Goal: Information Seeking & Learning: Check status

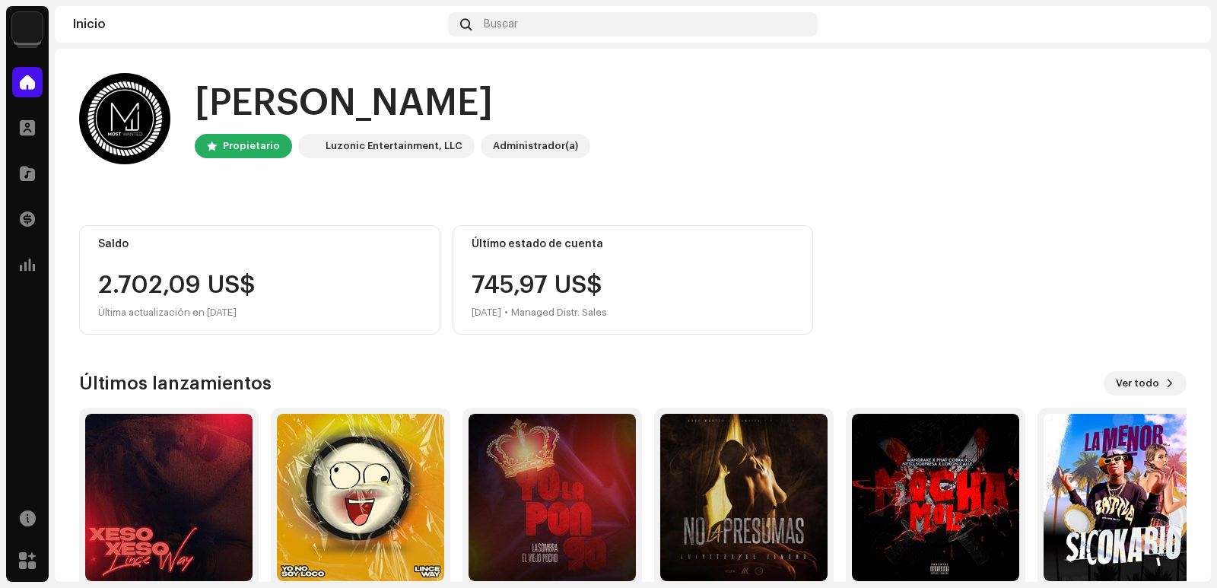
click at [34, 29] on img at bounding box center [27, 27] width 30 height 30
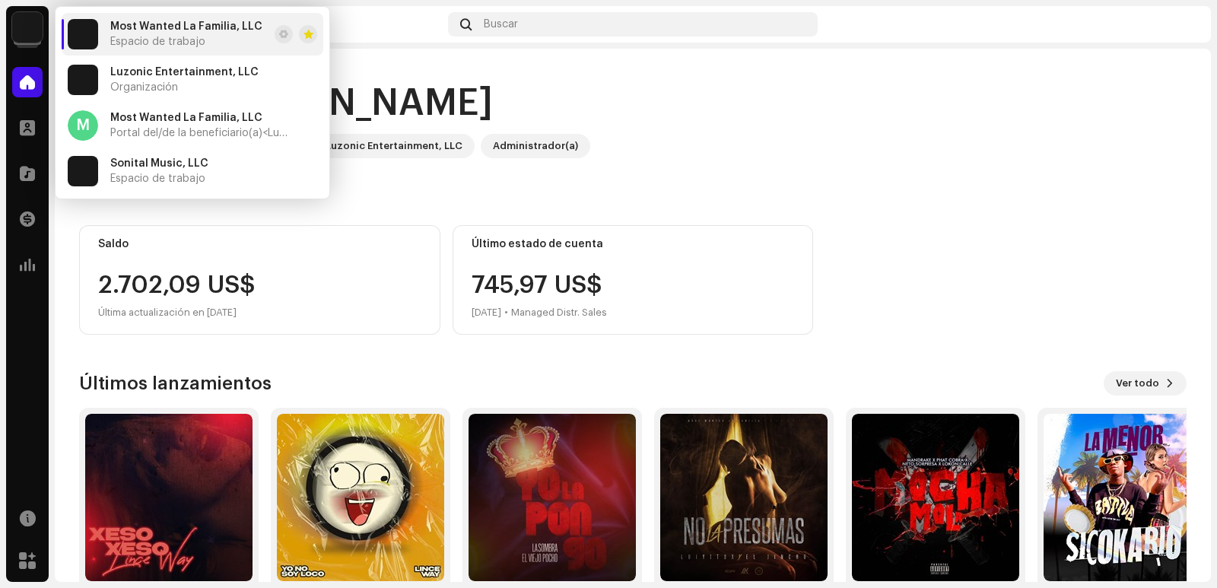
click at [885, 253] on div "Saldo 2.702,09 US$ Última actualización en [DATE] Último estado de cuenta 745,9…" at bounding box center [633, 280] width 1108 height 110
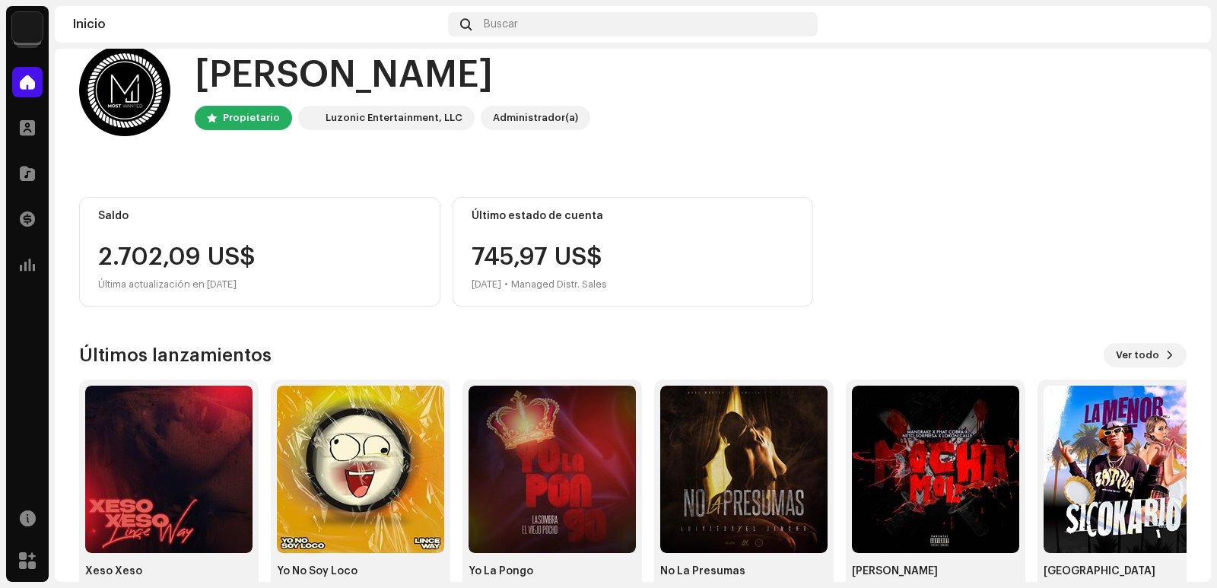
scroll to position [69, 0]
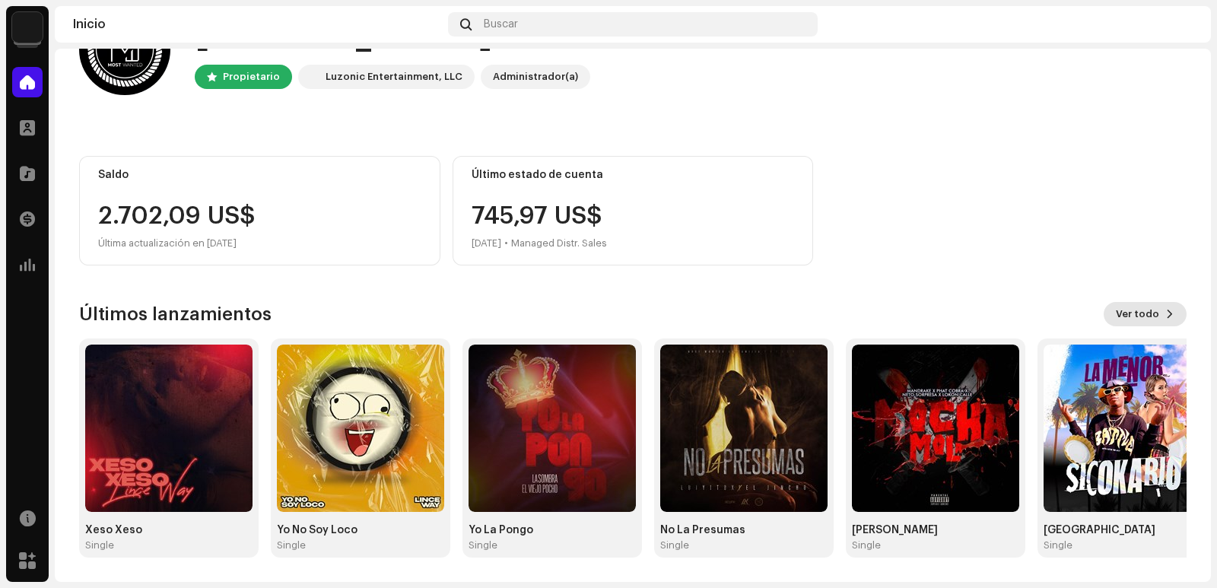
click at [1130, 313] on span "Ver todo" at bounding box center [1137, 314] width 43 height 30
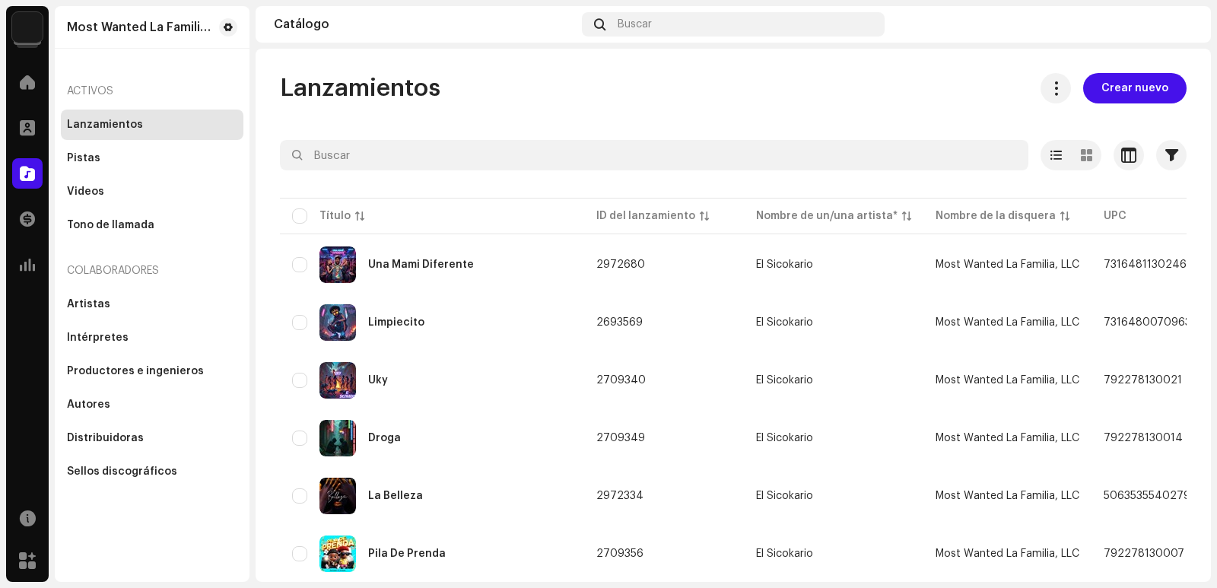
scroll to position [1085, 0]
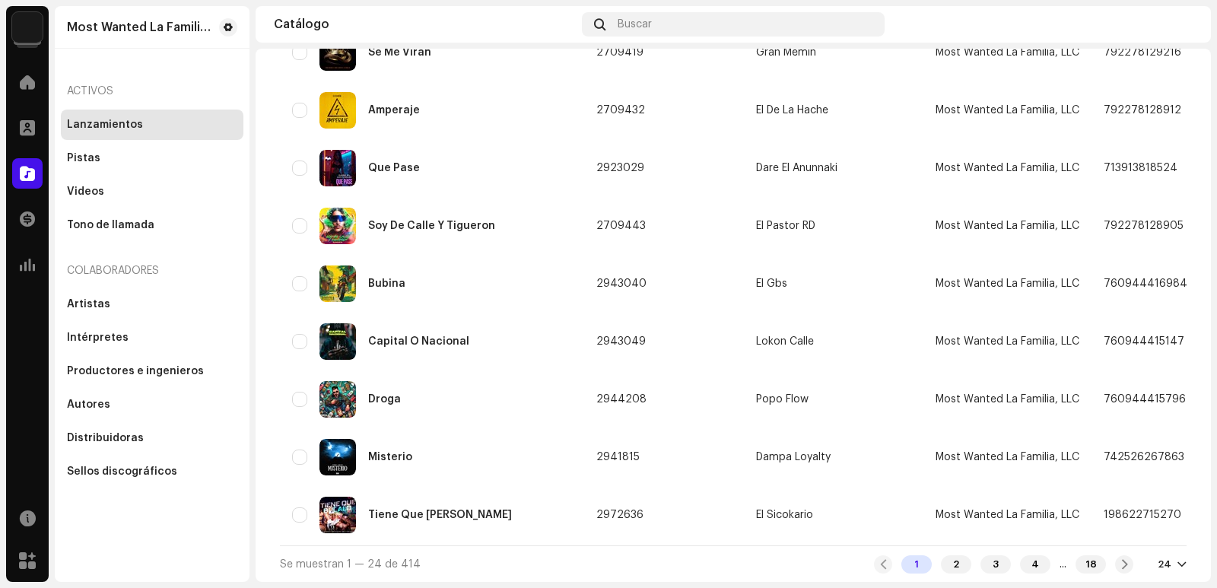
click at [1166, 567] on div "24" at bounding box center [1172, 564] width 29 height 12
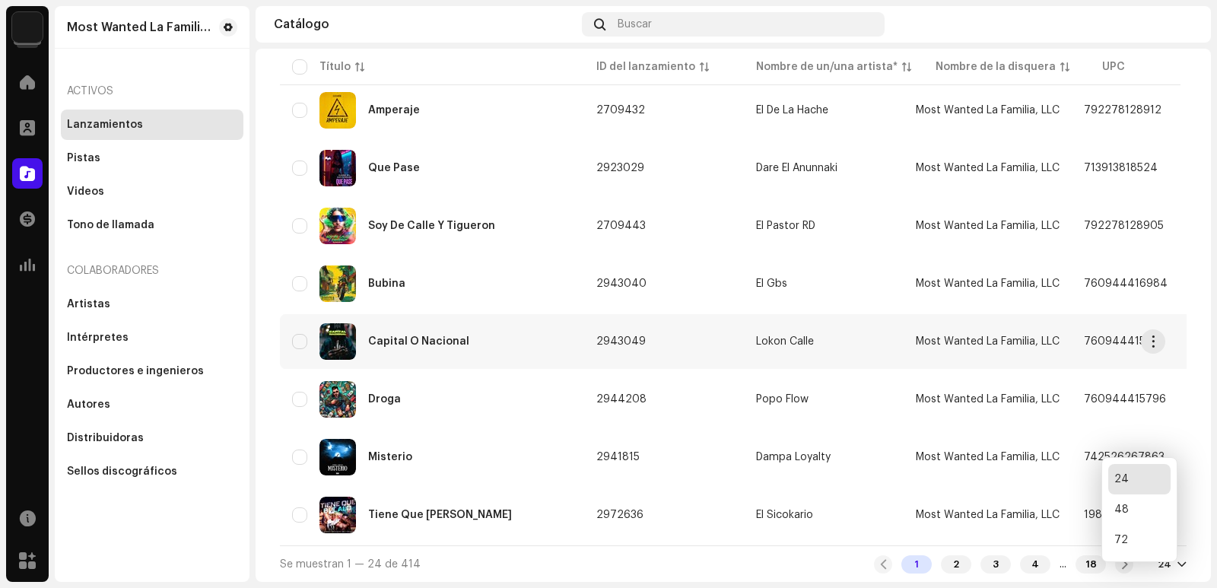
click at [1112, 525] on div "48" at bounding box center [1139, 509] width 62 height 30
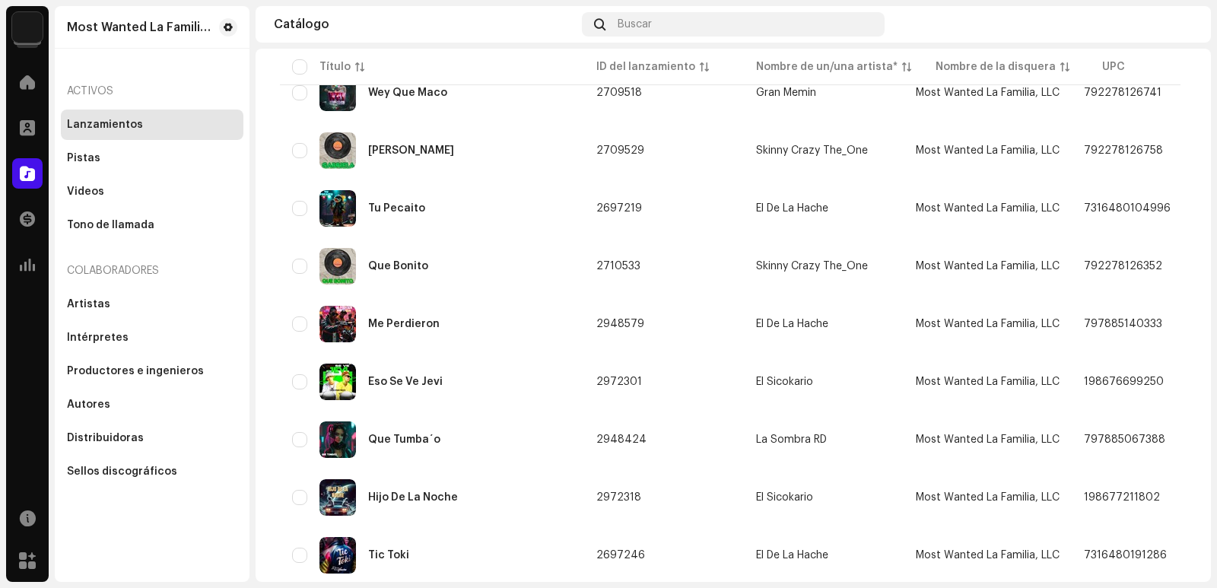
scroll to position [2477, 0]
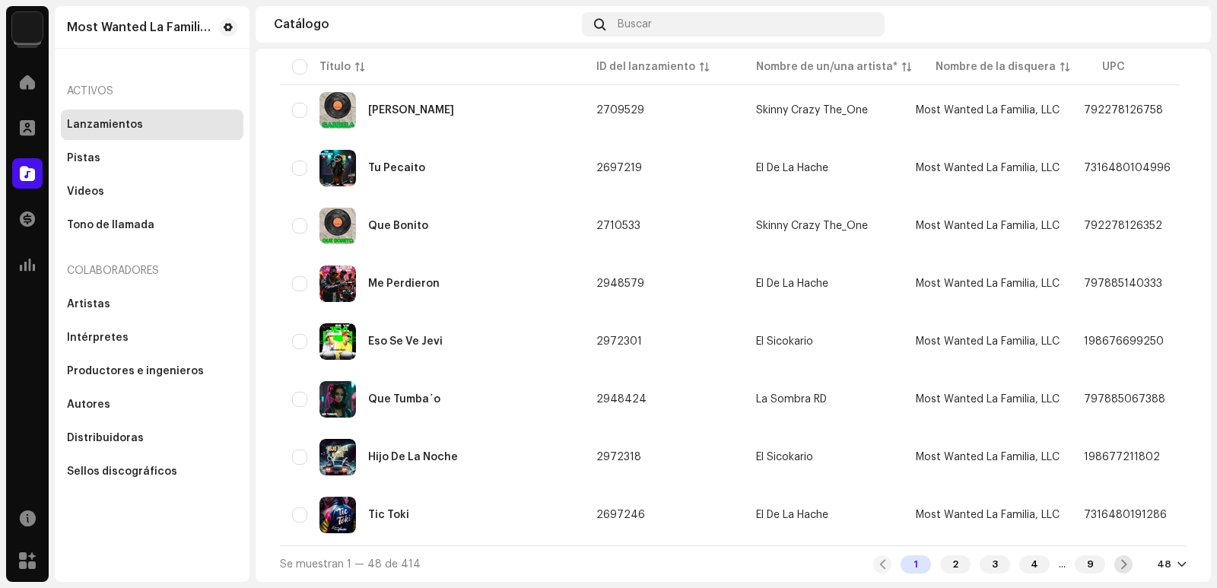
click at [1120, 565] on span at bounding box center [1124, 564] width 10 height 12
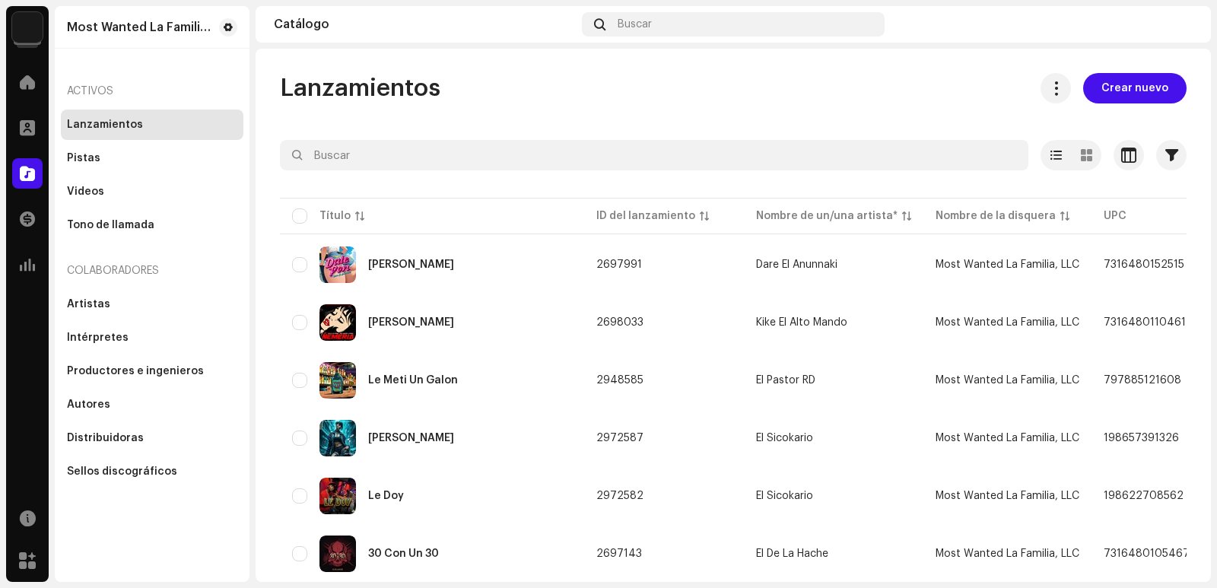
click at [30, 33] on img at bounding box center [27, 27] width 30 height 30
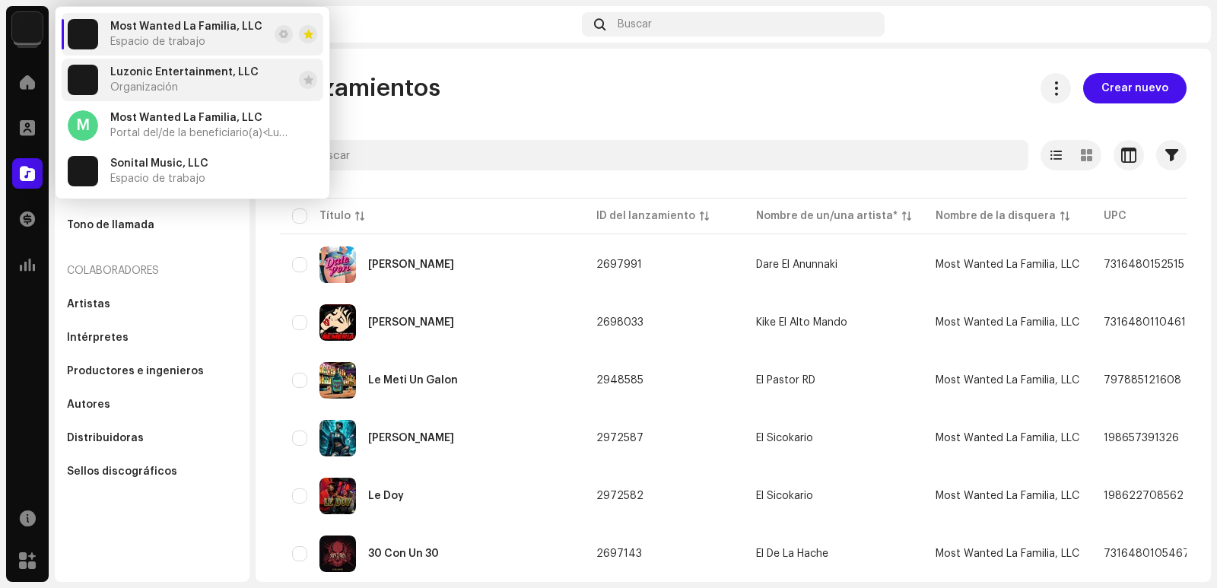
click at [188, 81] on div "Luzonic Entertainment, LLC Organización" at bounding box center [184, 79] width 148 height 27
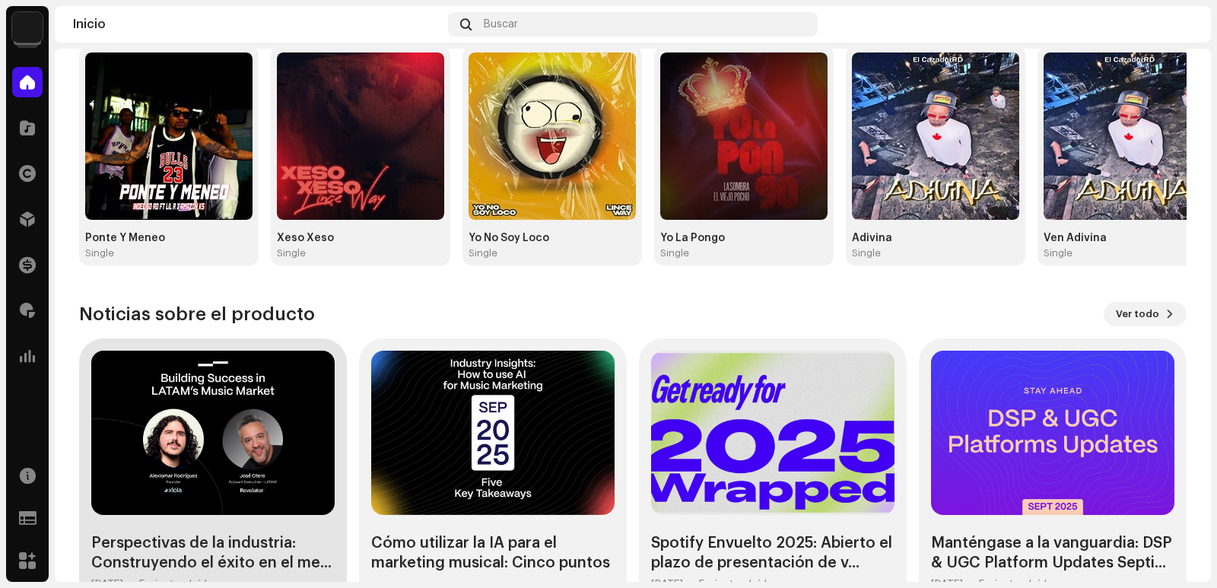
scroll to position [281, 0]
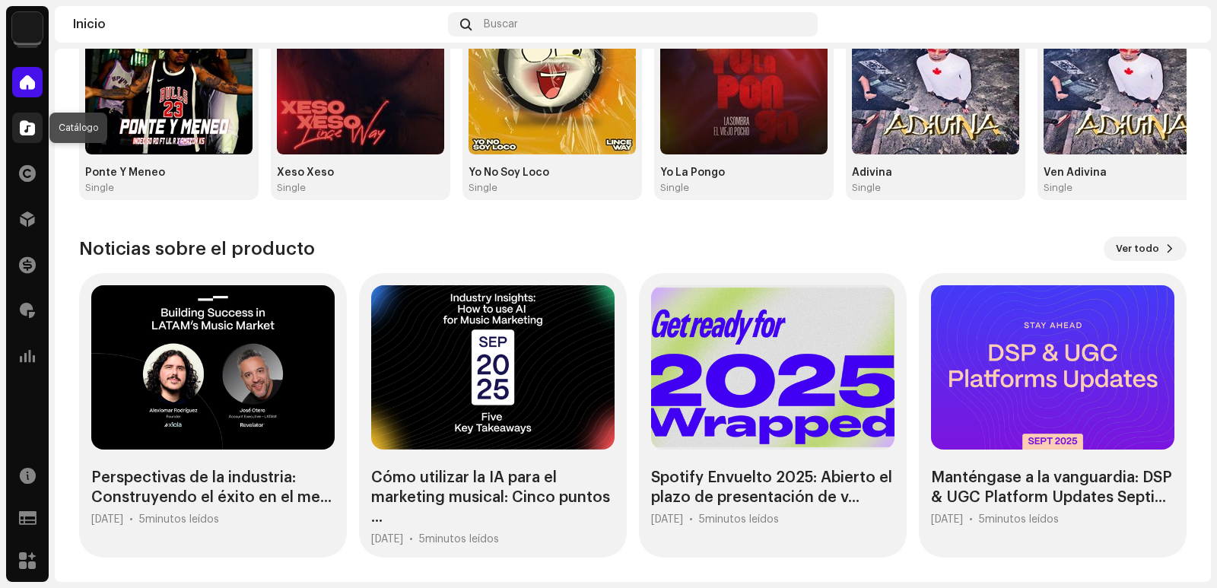
click at [32, 136] on div at bounding box center [27, 128] width 30 height 30
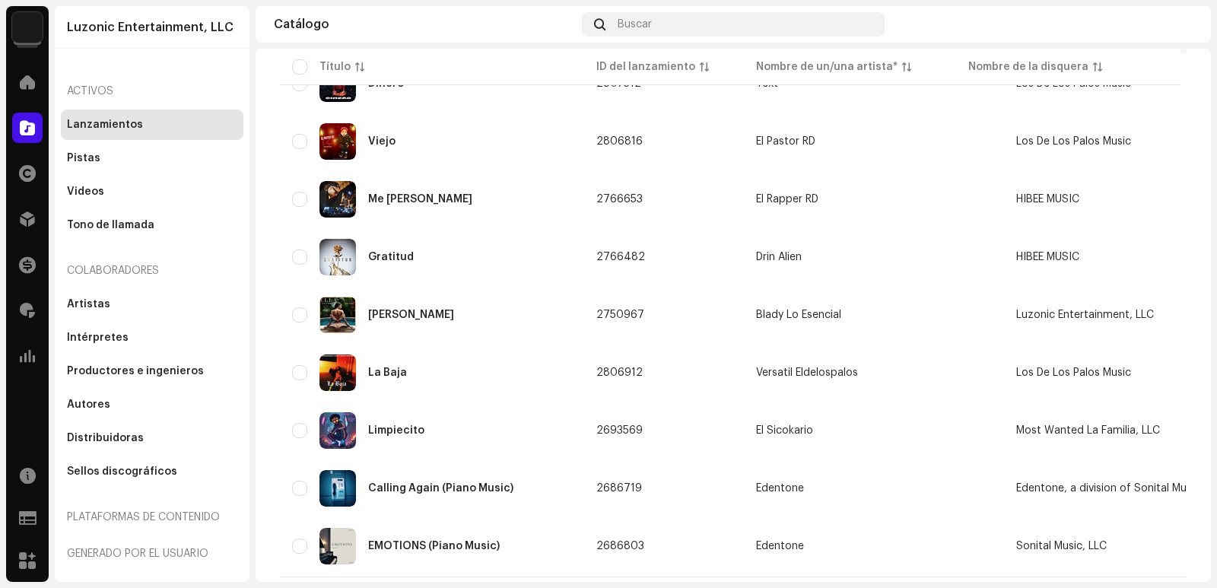
scroll to position [1089, 0]
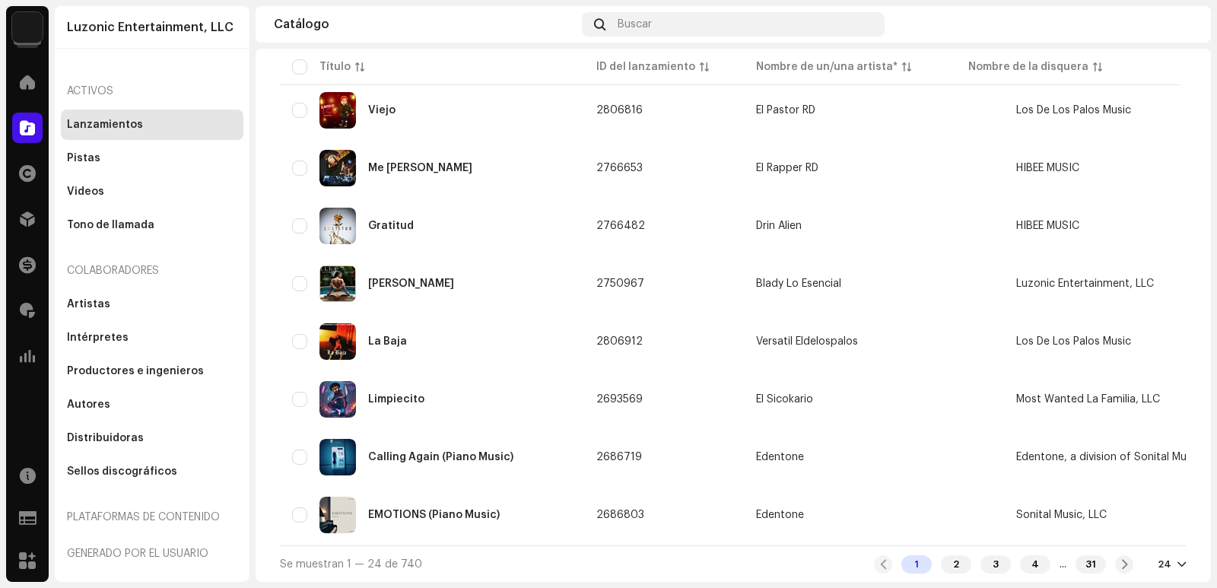
click at [1171, 570] on div "1 2 3 4 ... 31 24" at bounding box center [1030, 564] width 313 height 18
click at [1177, 566] on div at bounding box center [1181, 564] width 9 height 12
click at [28, 30] on img at bounding box center [27, 27] width 30 height 30
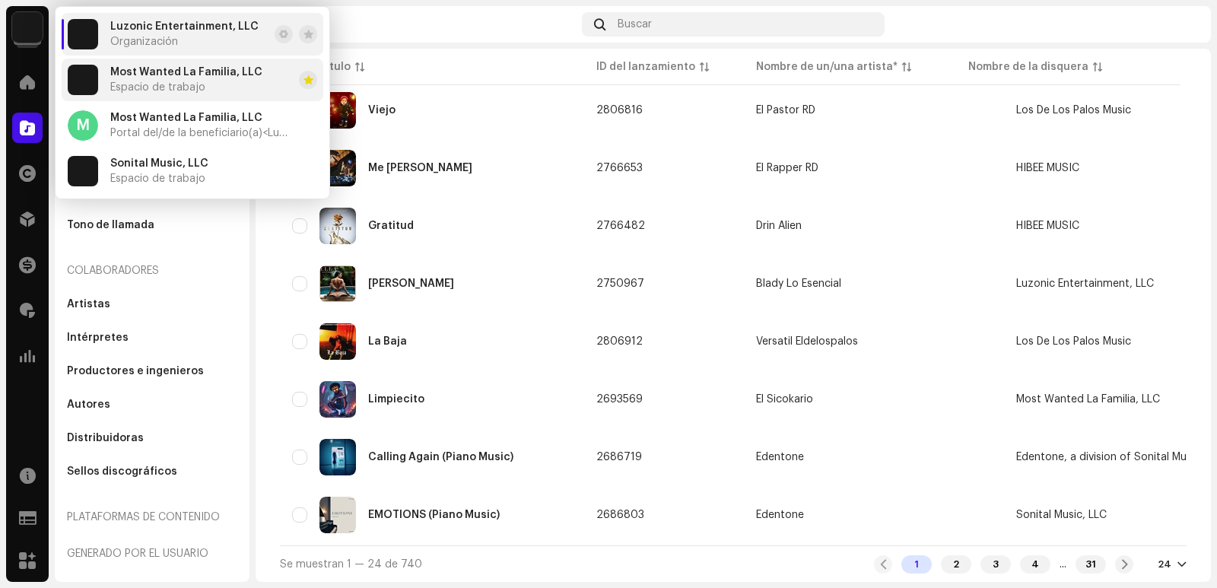
click at [166, 92] on span "Espacio de trabajo" at bounding box center [157, 87] width 95 height 12
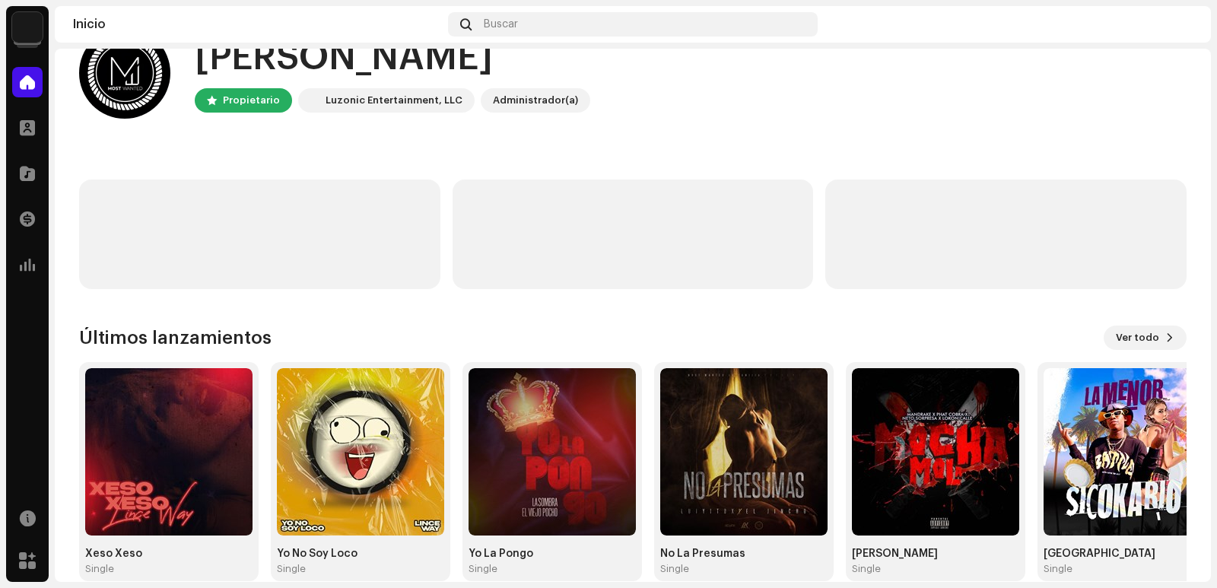
scroll to position [69, 0]
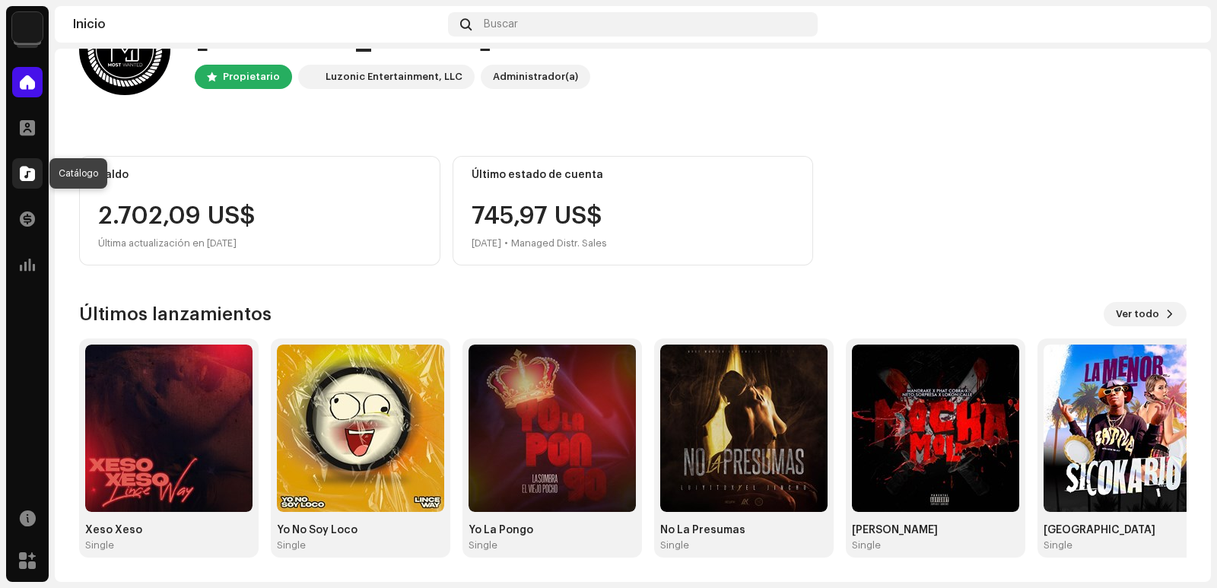
click at [21, 173] on span at bounding box center [27, 173] width 15 height 12
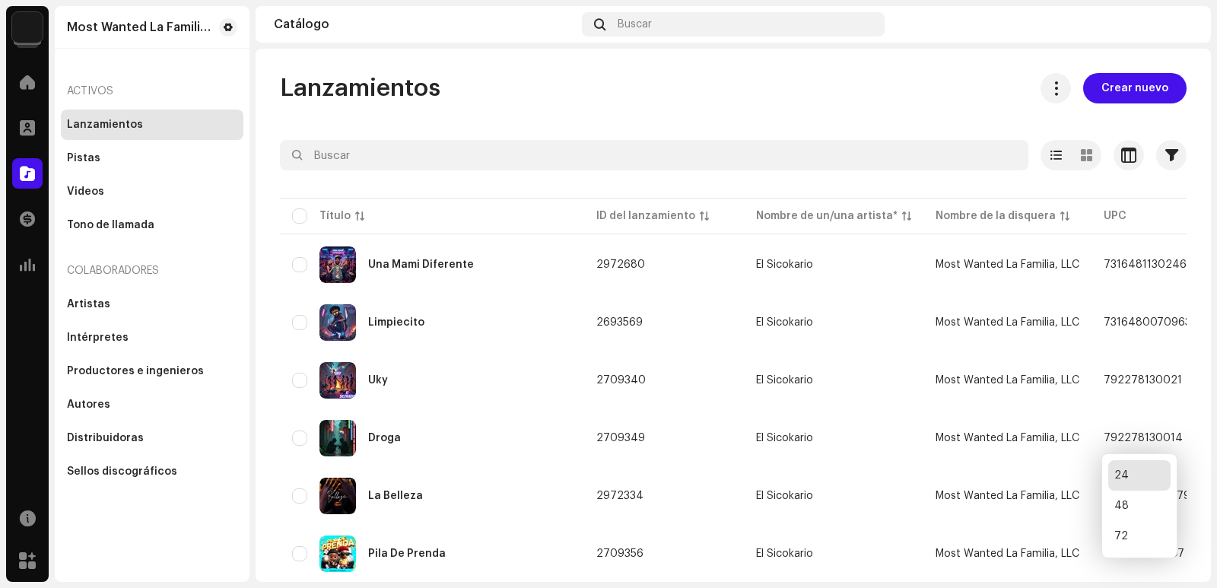
click at [1123, 534] on div "72" at bounding box center [1139, 536] width 62 height 30
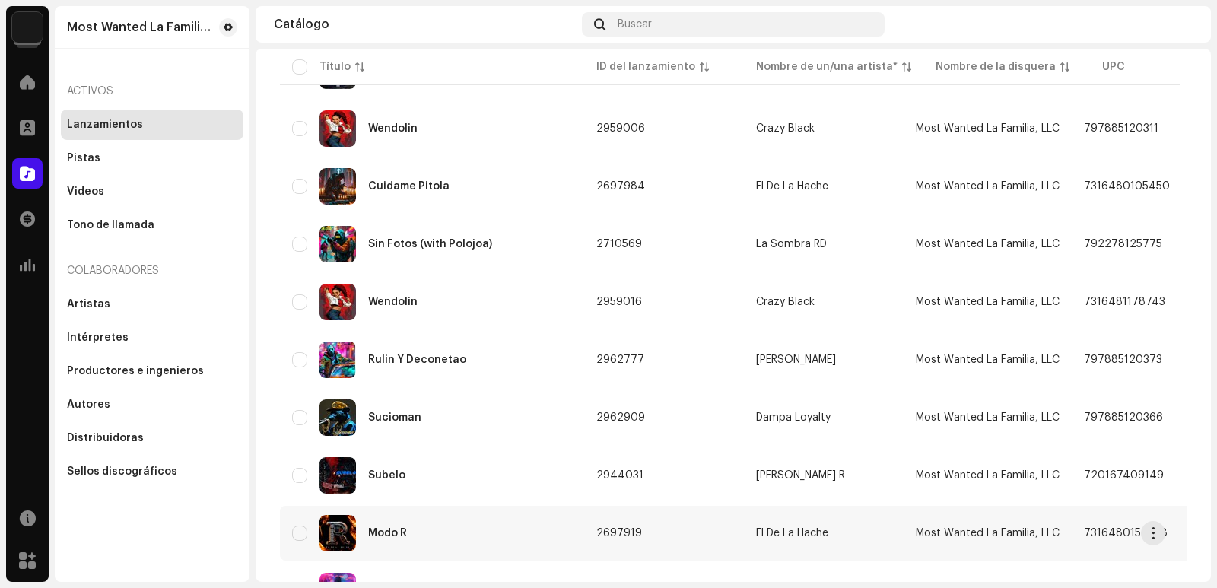
scroll to position [3864, 0]
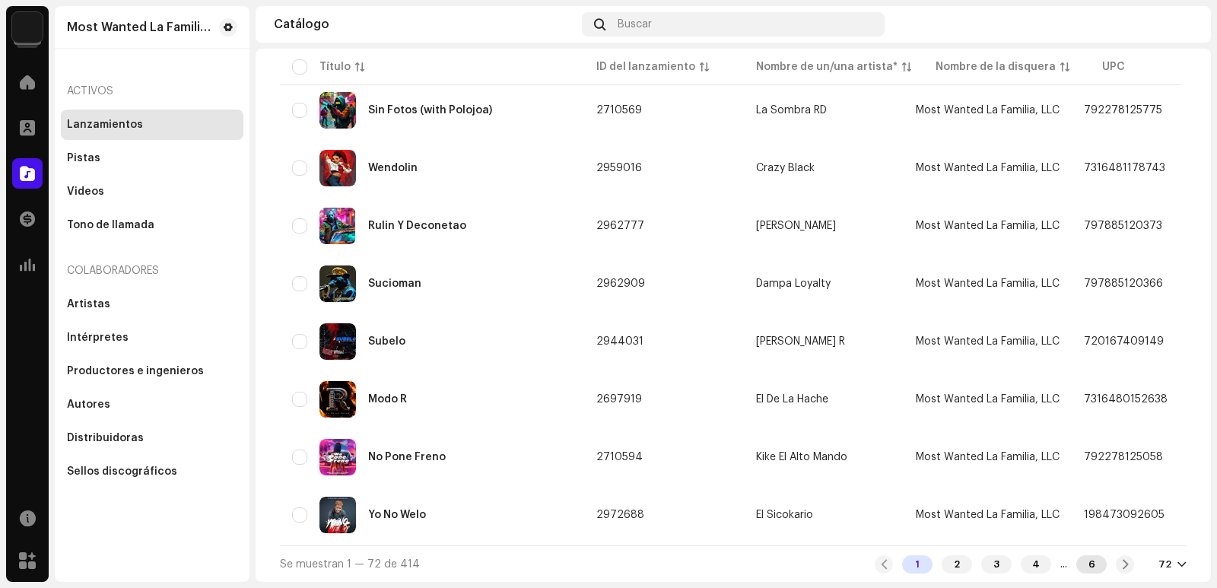
click at [1087, 565] on div "6" at bounding box center [1091, 564] width 30 height 18
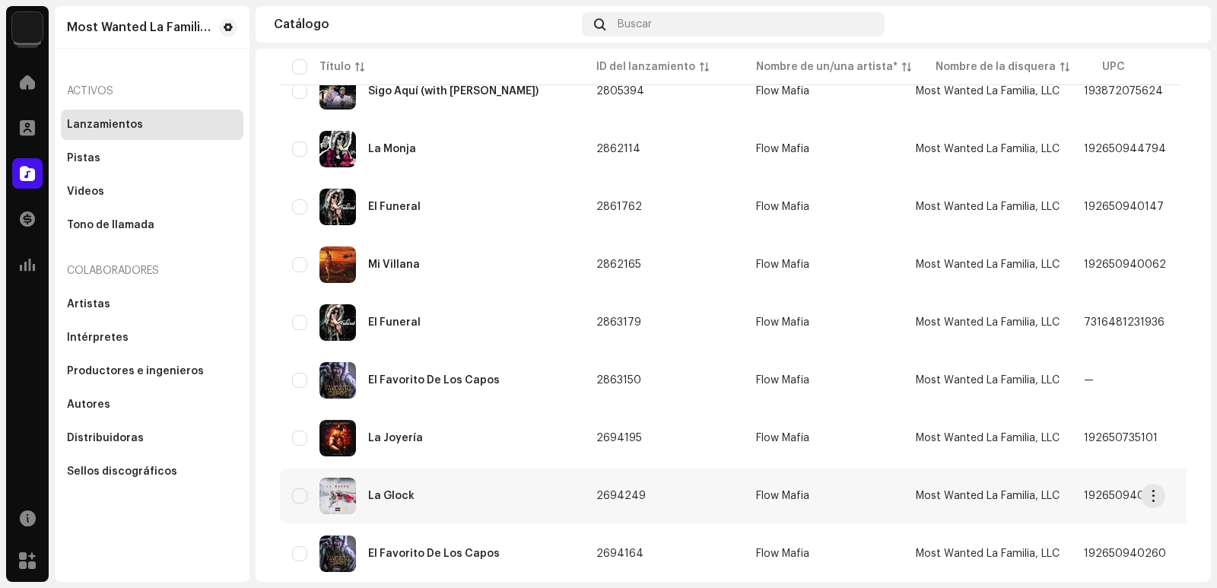
scroll to position [2824, 0]
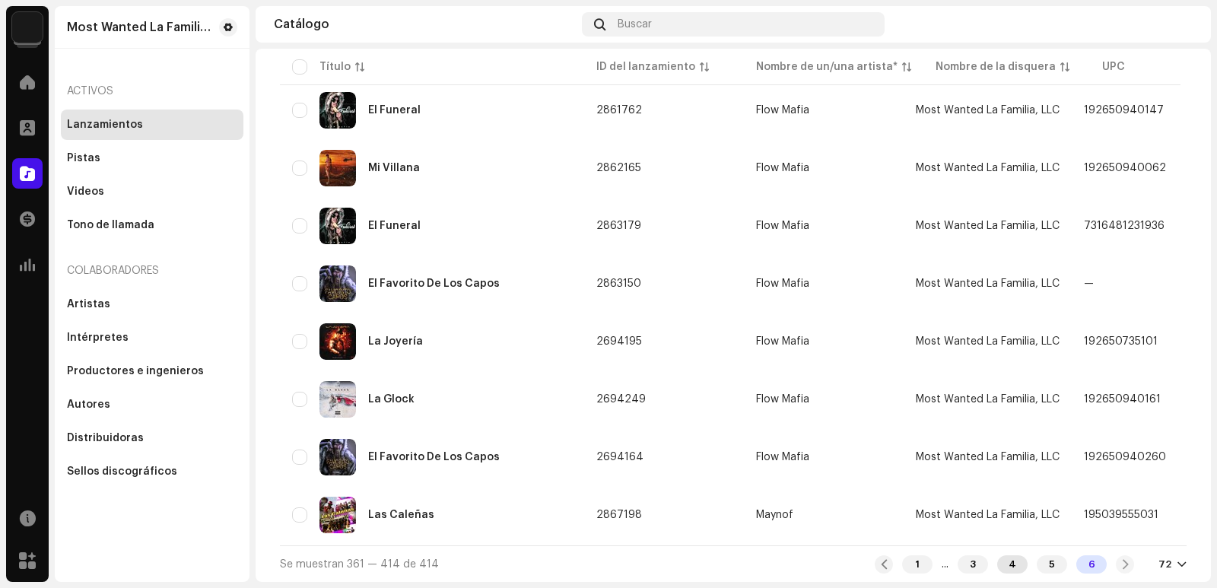
click at [1011, 564] on div "4" at bounding box center [1012, 564] width 30 height 18
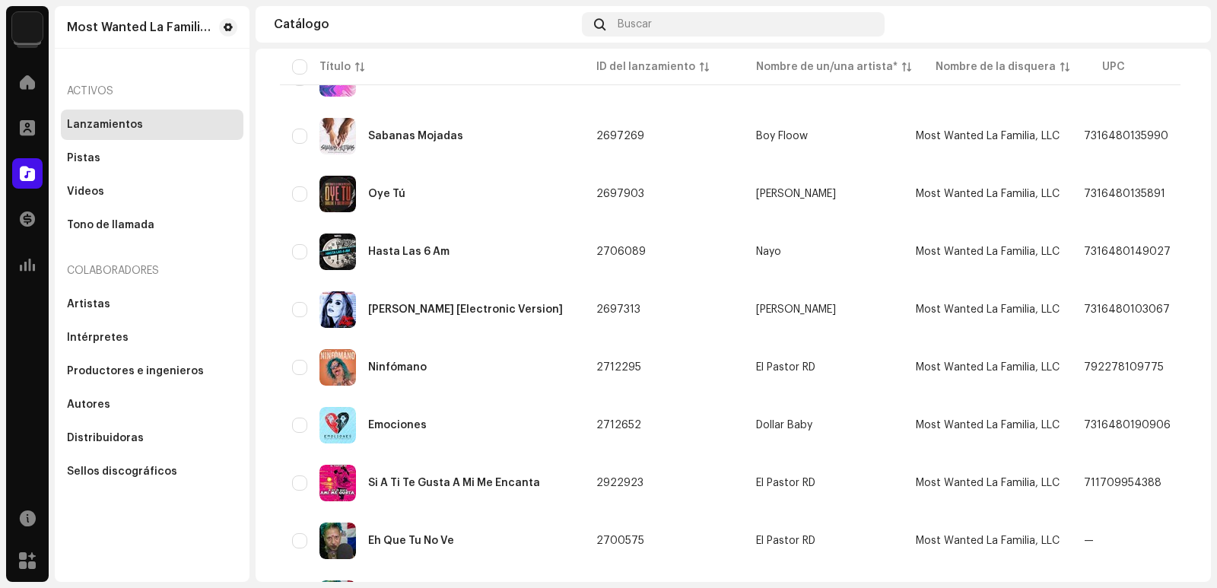
scroll to position [1673, 0]
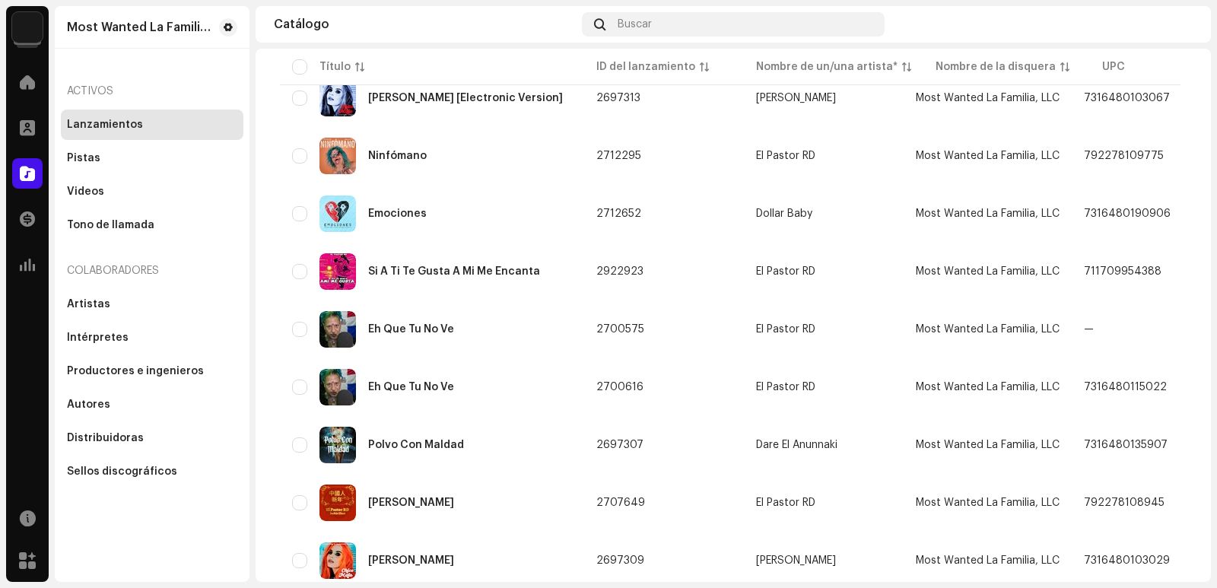
click at [29, 22] on img at bounding box center [27, 27] width 30 height 30
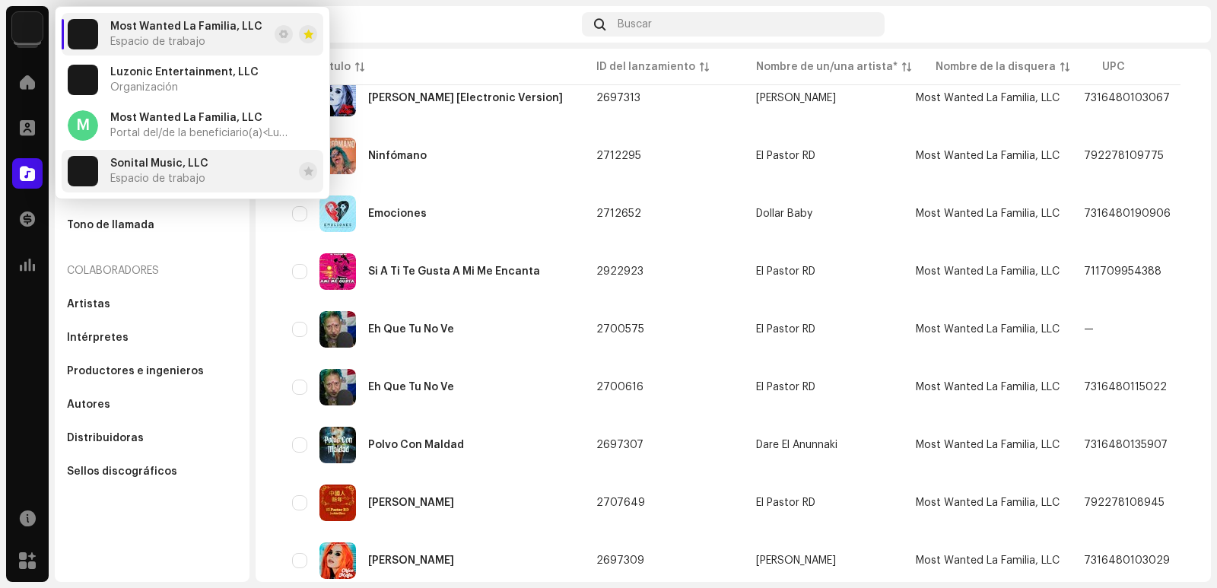
click at [170, 173] on span "Espacio de trabajo" at bounding box center [157, 179] width 95 height 12
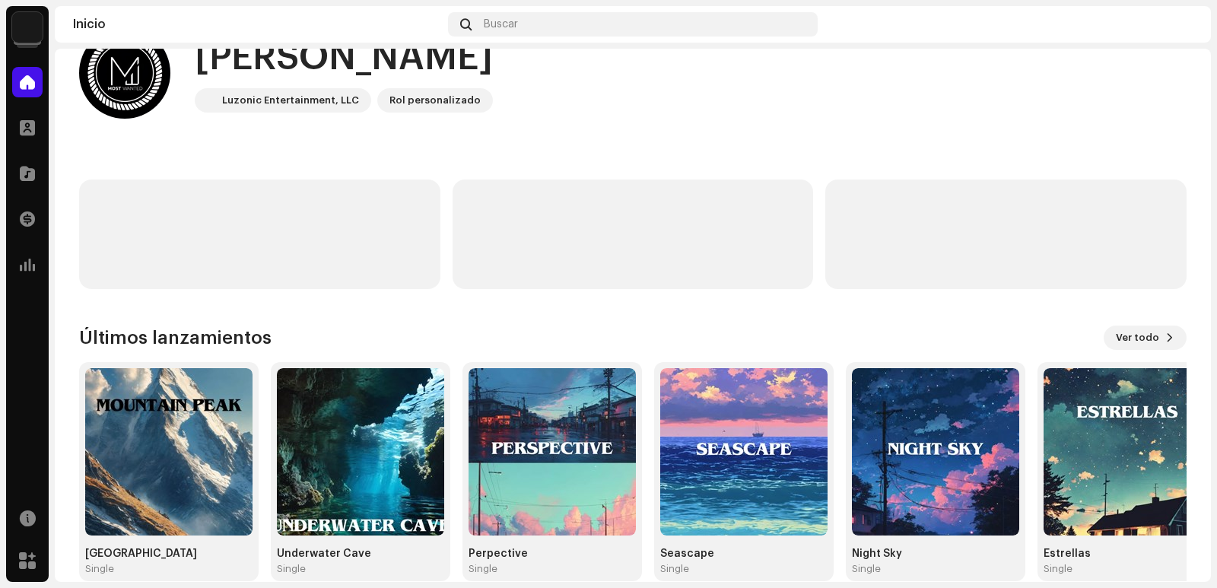
scroll to position [69, 0]
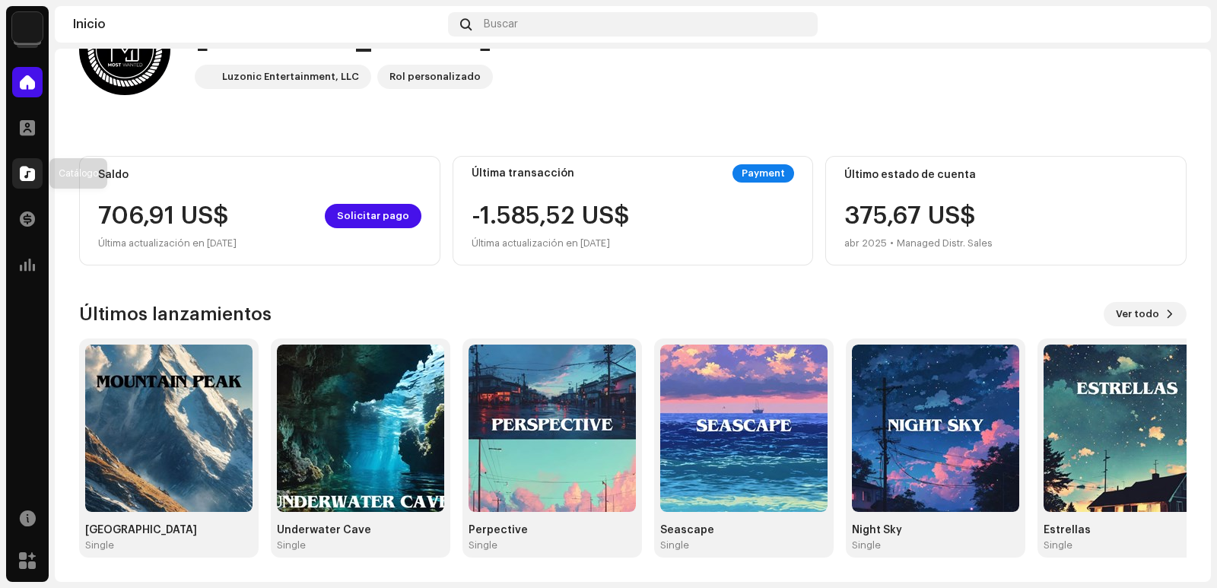
click at [29, 167] on span at bounding box center [27, 173] width 15 height 12
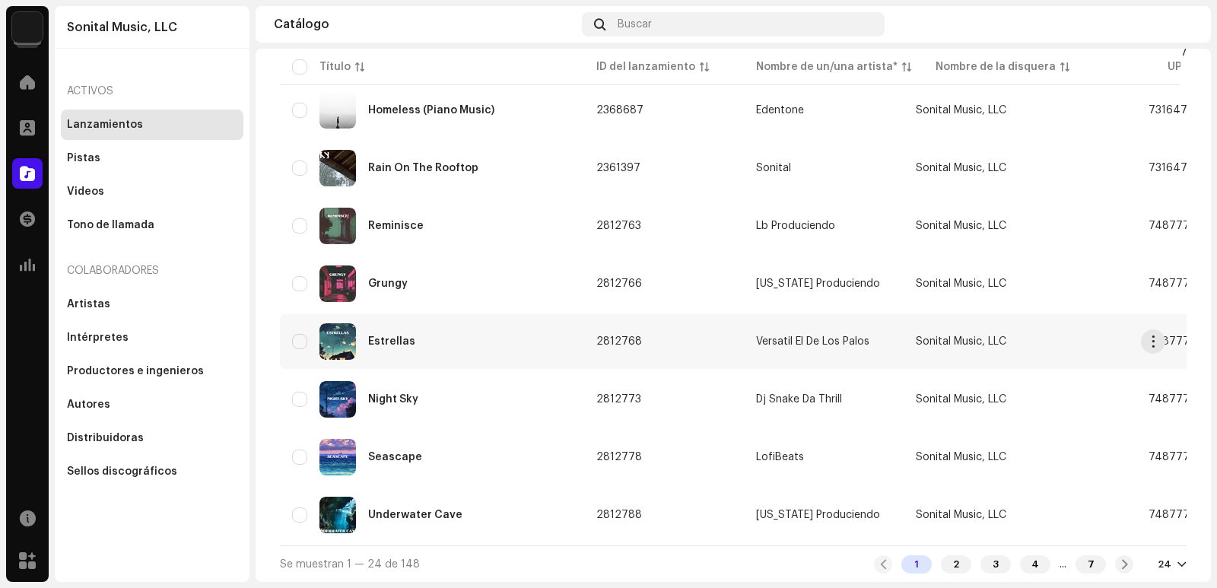
scroll to position [1089, 0]
click at [25, 30] on img at bounding box center [27, 27] width 30 height 30
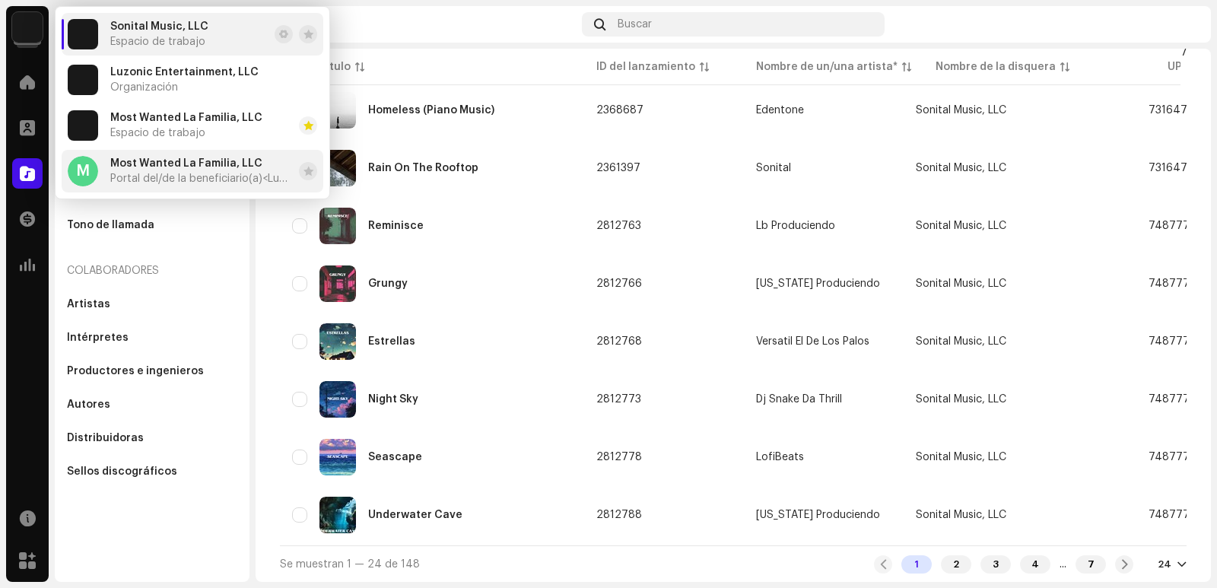
click at [182, 176] on span "Portal del/de la beneficiario(a) <Luzonic Entertainment, LLC>" at bounding box center [201, 179] width 183 height 12
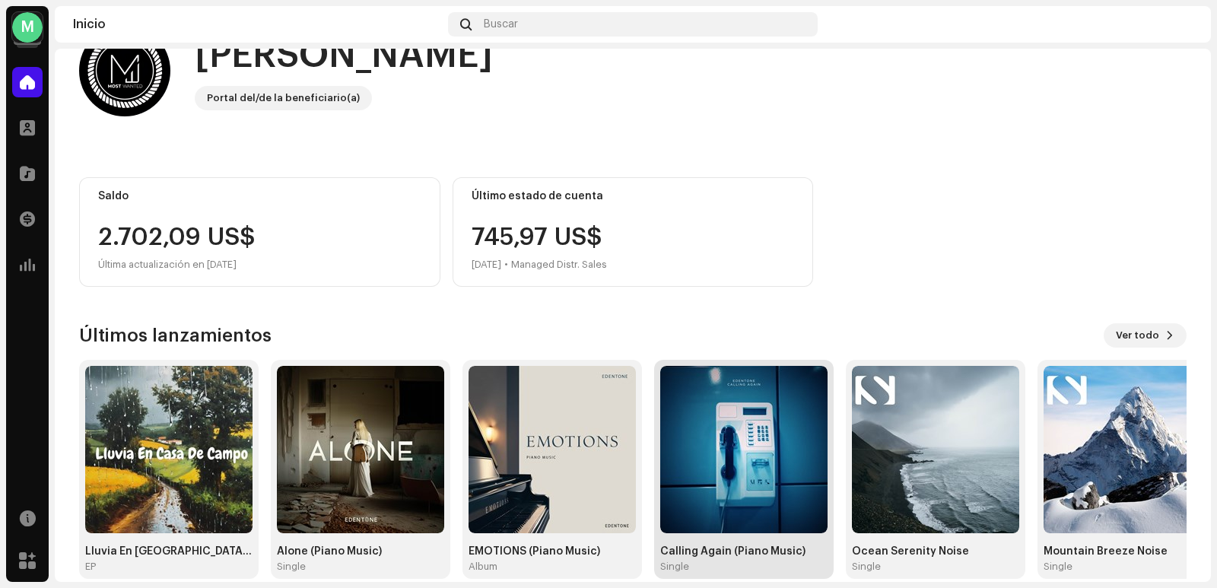
scroll to position [69, 0]
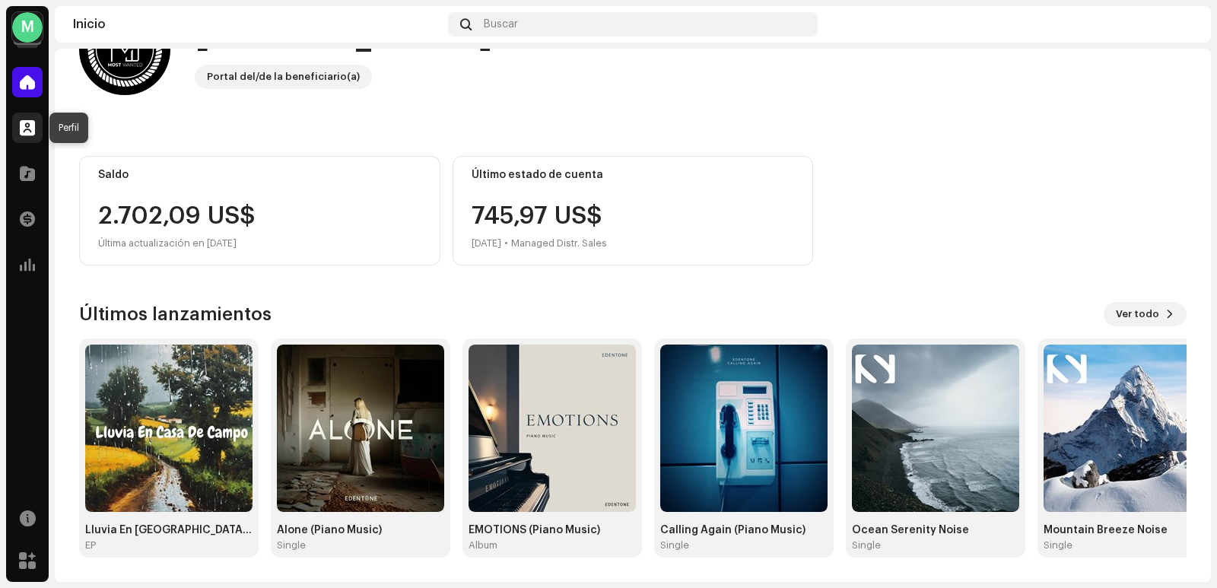
click at [28, 129] on span at bounding box center [27, 128] width 15 height 12
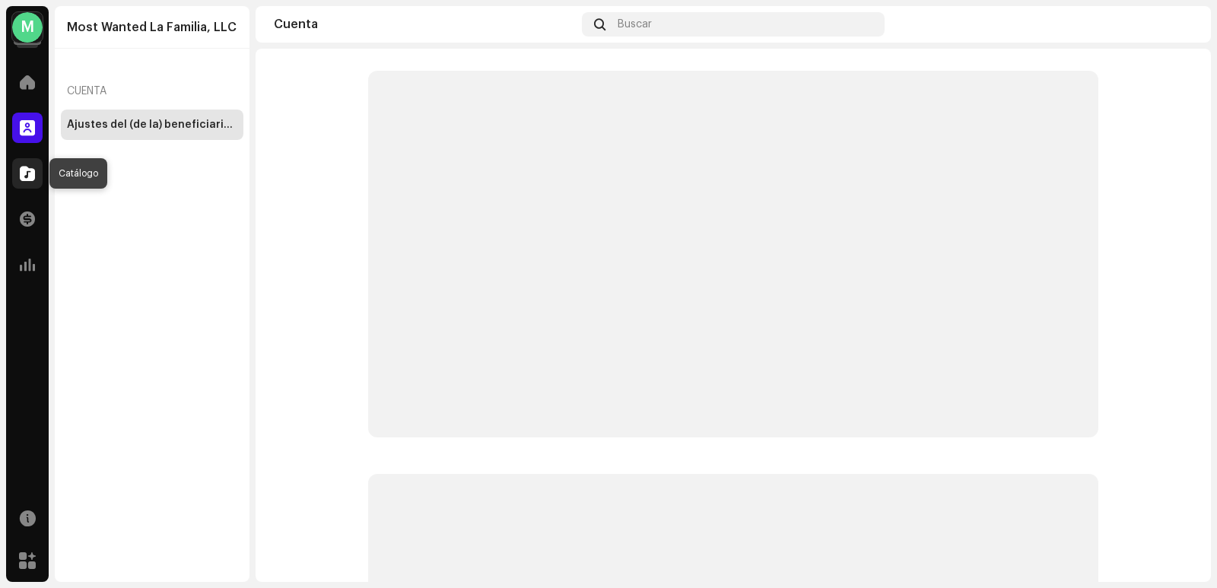
click at [24, 167] on span at bounding box center [27, 173] width 15 height 12
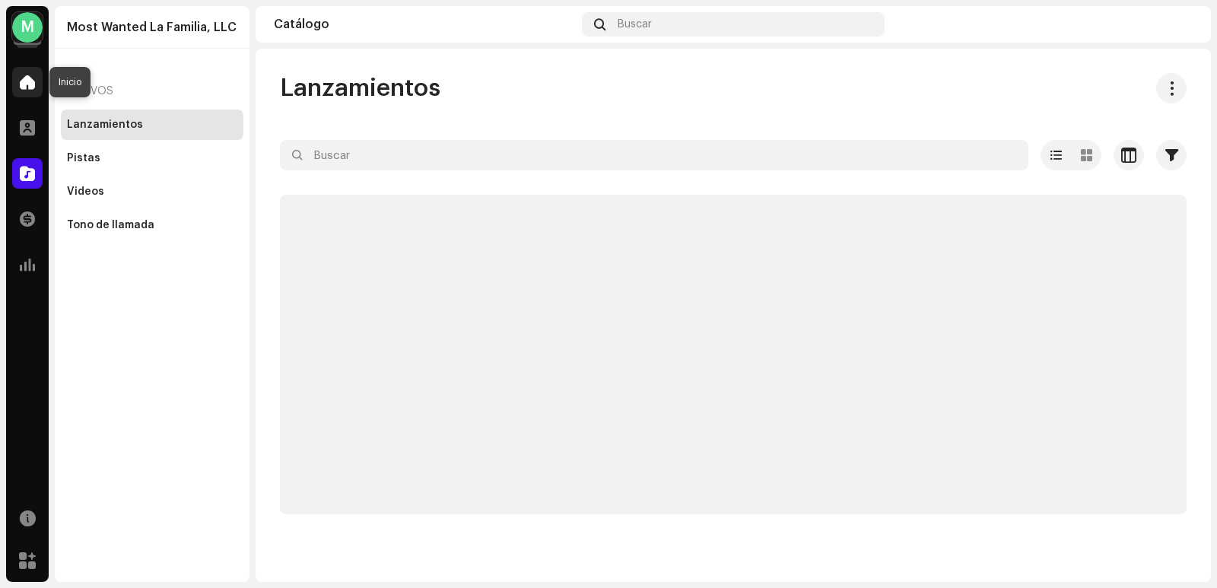
click at [28, 88] on span at bounding box center [27, 82] width 15 height 12
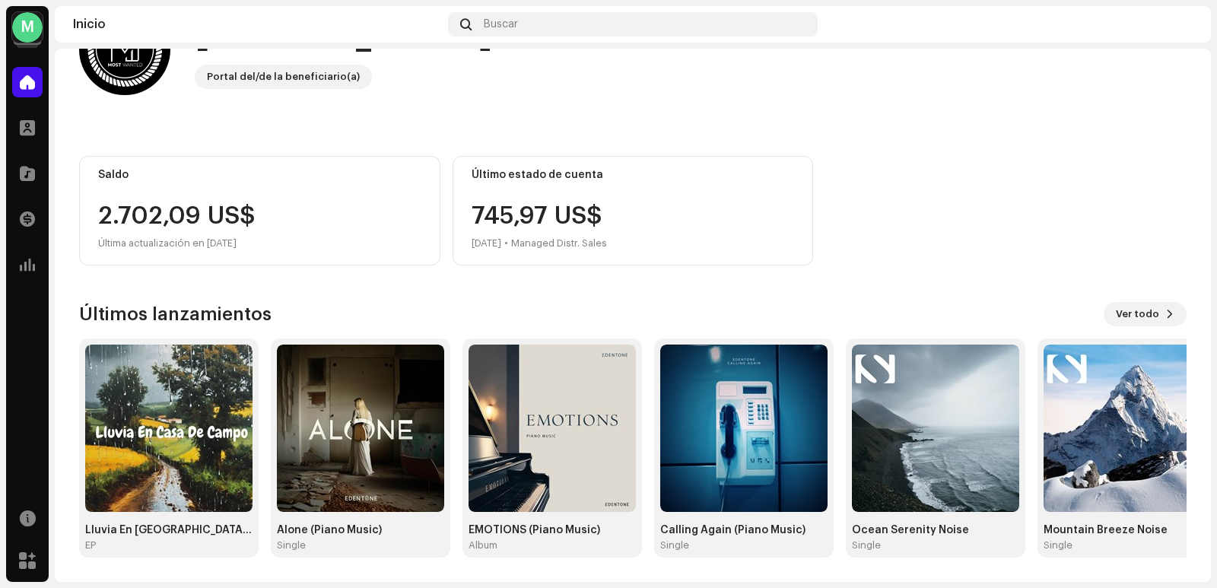
scroll to position [69, 0]
click at [1153, 314] on button "Ver todo" at bounding box center [1145, 314] width 83 height 24
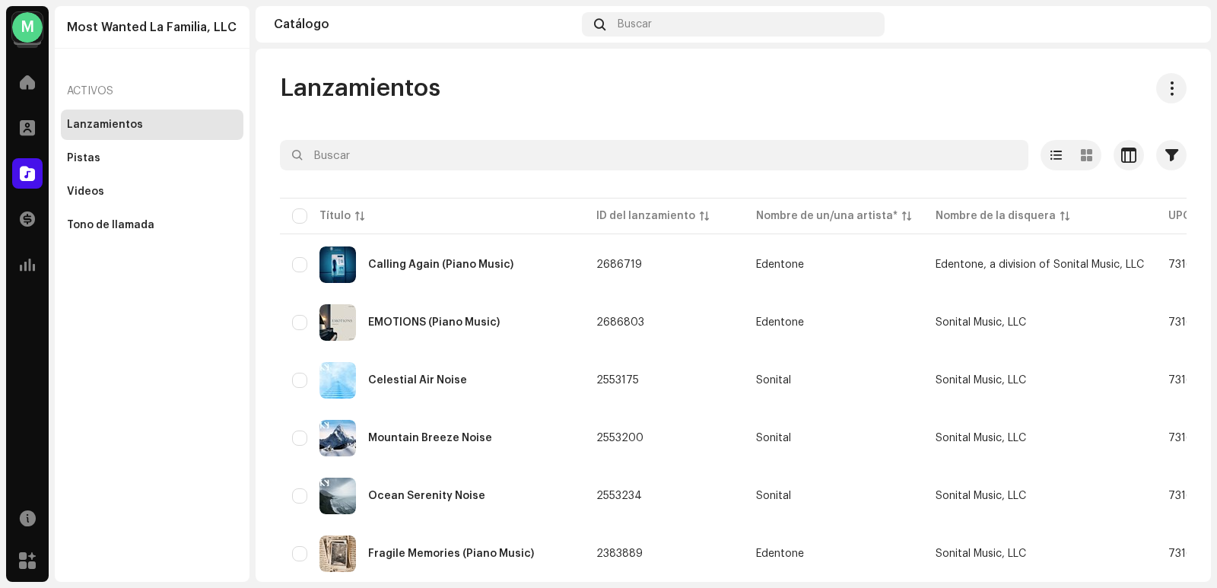
click at [38, 31] on div "M" at bounding box center [27, 27] width 30 height 30
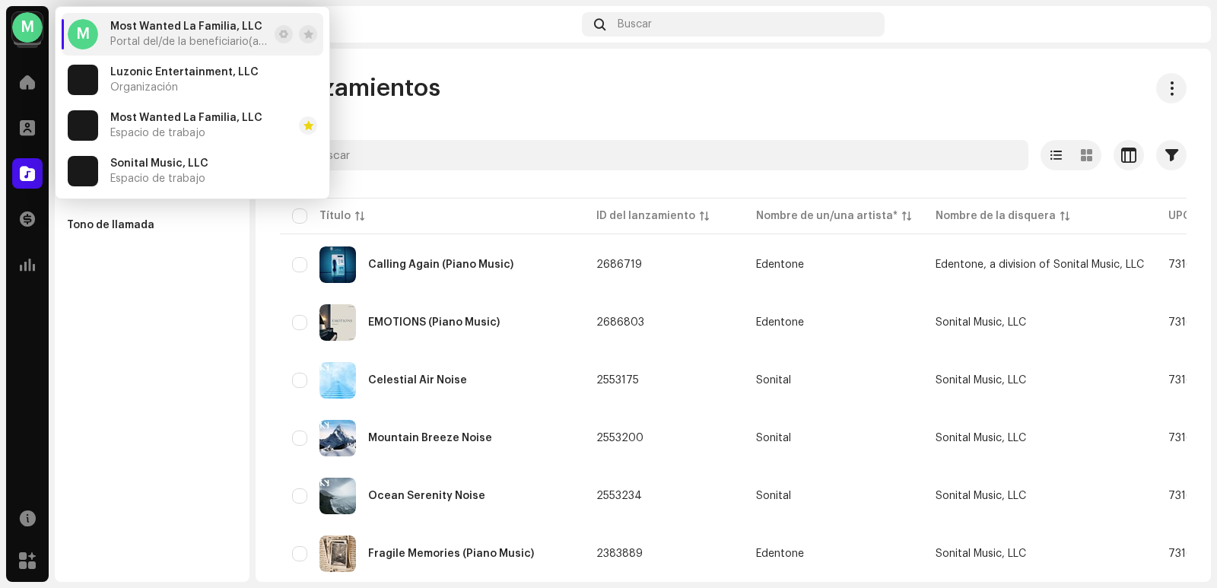
click at [539, 40] on div "Catálogo Buscar" at bounding box center [733, 24] width 955 height 37
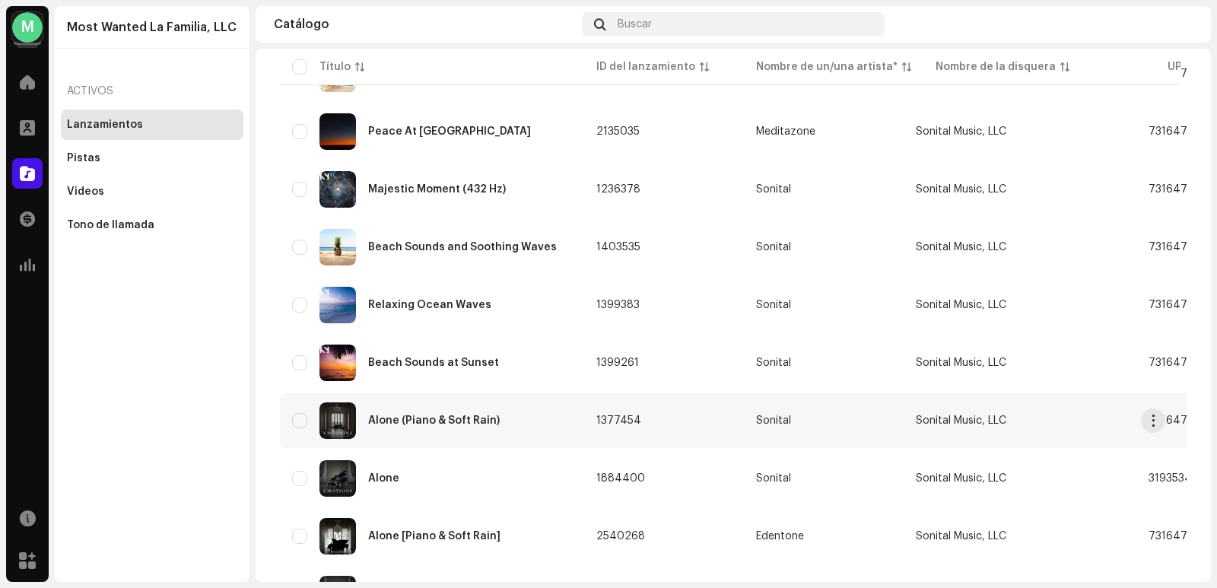
scroll to position [1089, 0]
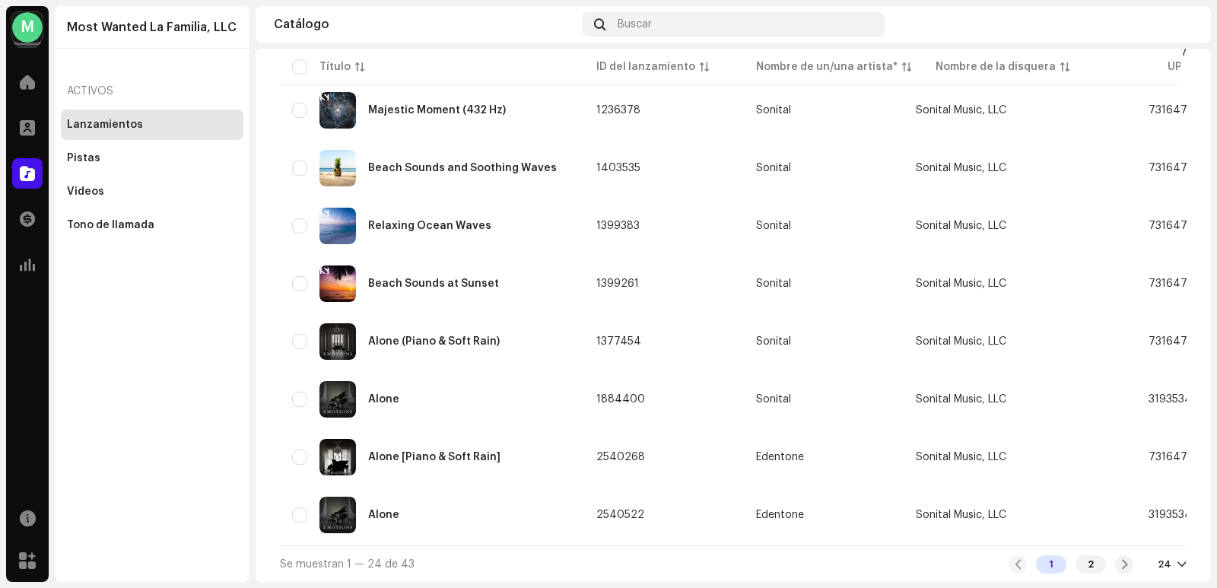
click at [1170, 572] on div "1 2 24" at bounding box center [1098, 564] width 178 height 18
click at [1168, 564] on div "24" at bounding box center [1172, 564] width 29 height 12
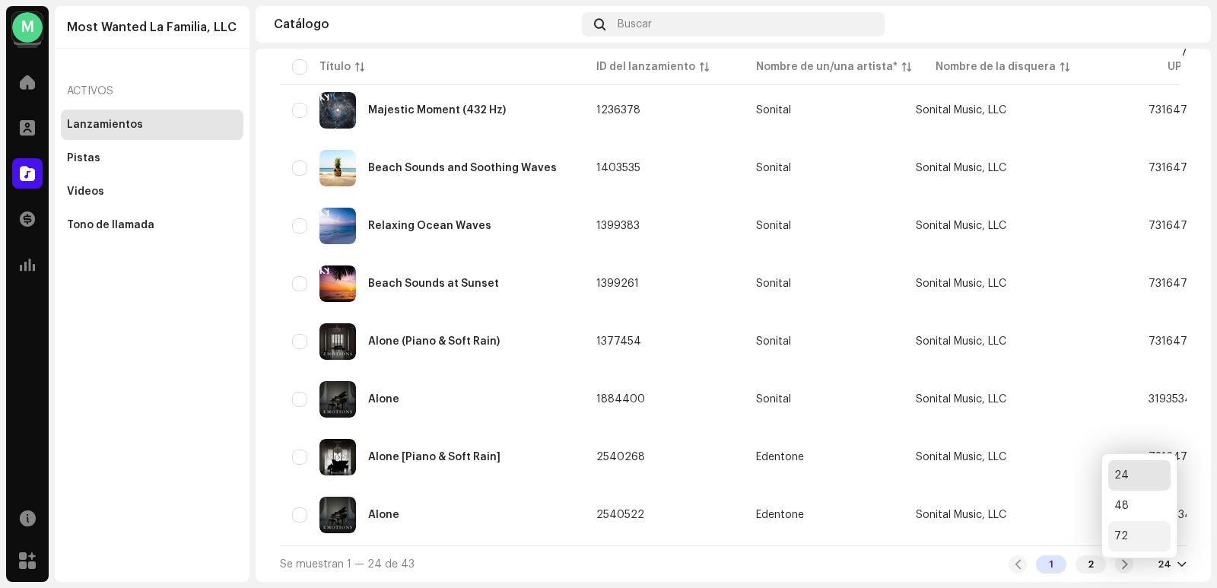
click at [1130, 538] on div "72" at bounding box center [1139, 536] width 62 height 30
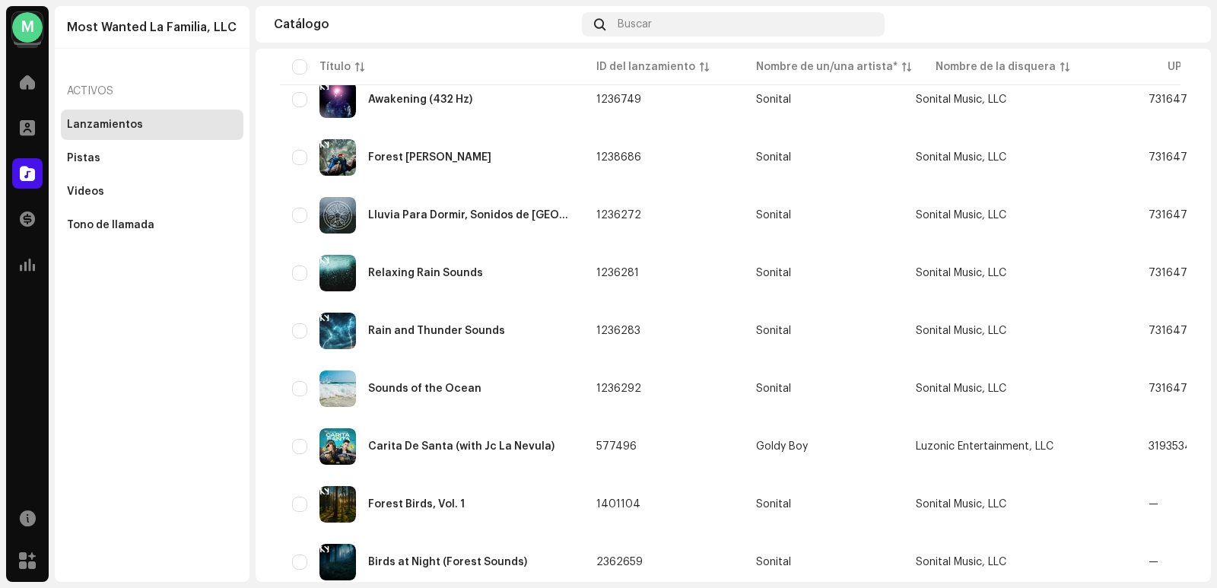
scroll to position [2112, 0]
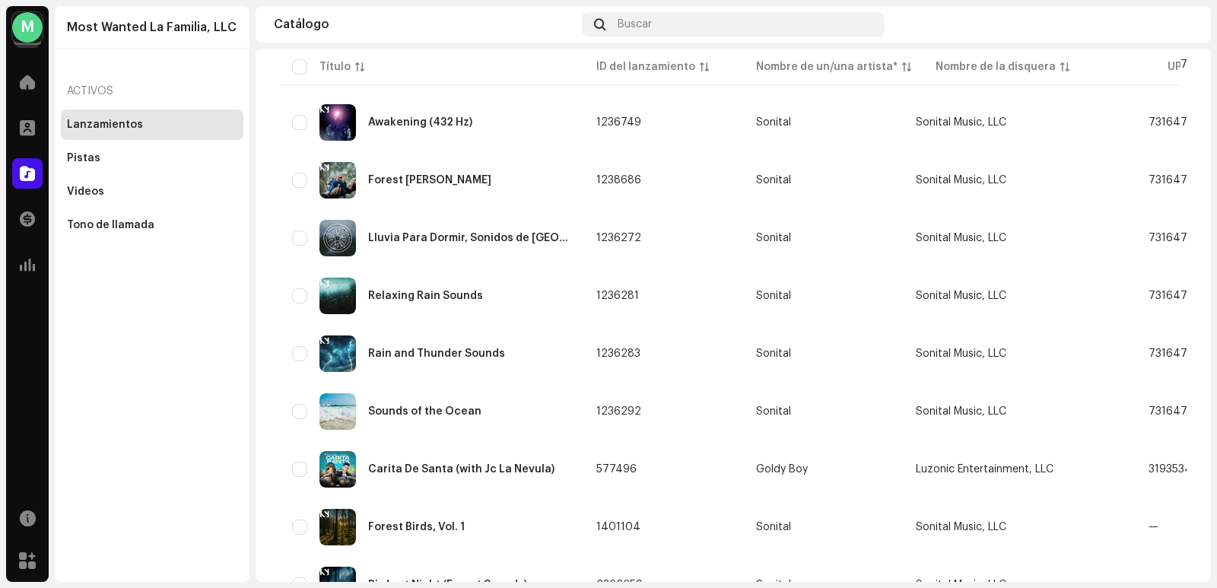
click at [36, 39] on div "M" at bounding box center [27, 27] width 30 height 30
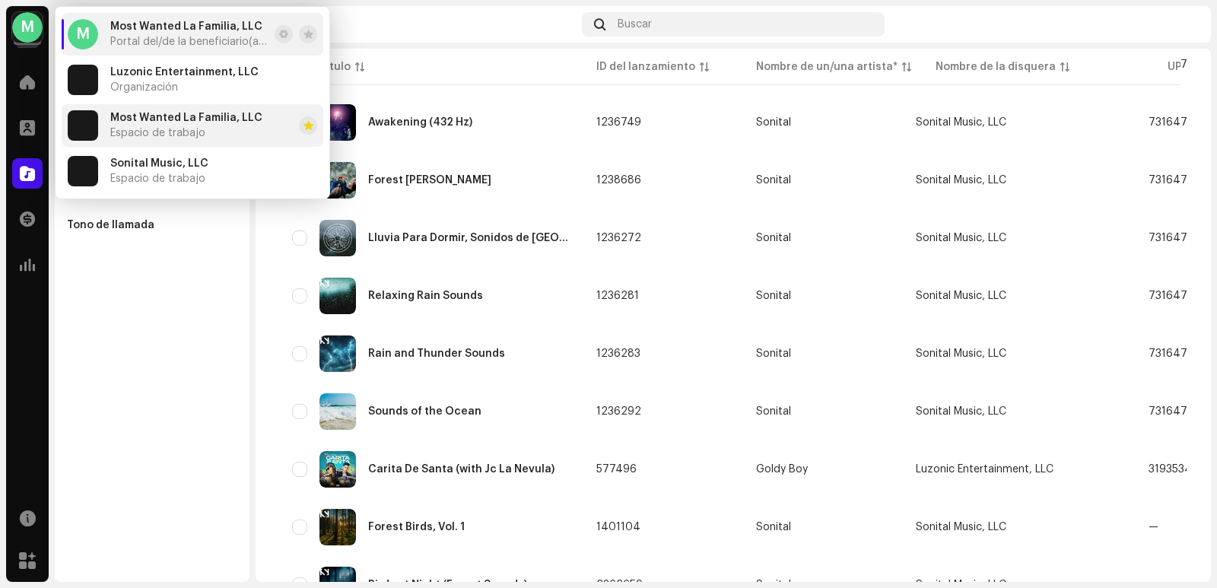
click at [171, 124] on div "Most Wanted La Familia, LLC Espacio de trabajo" at bounding box center [186, 125] width 152 height 27
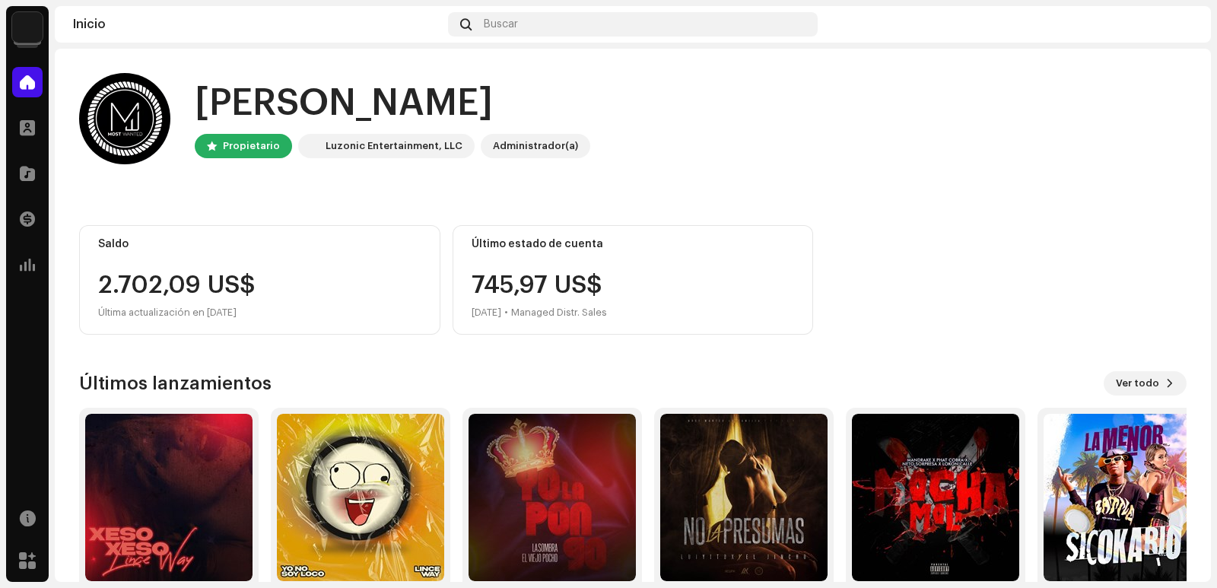
drag, startPoint x: 105, startPoint y: 89, endPoint x: 89, endPoint y: 85, distance: 16.4
click at [87, 84] on re-a-cover at bounding box center [124, 118] width 91 height 91
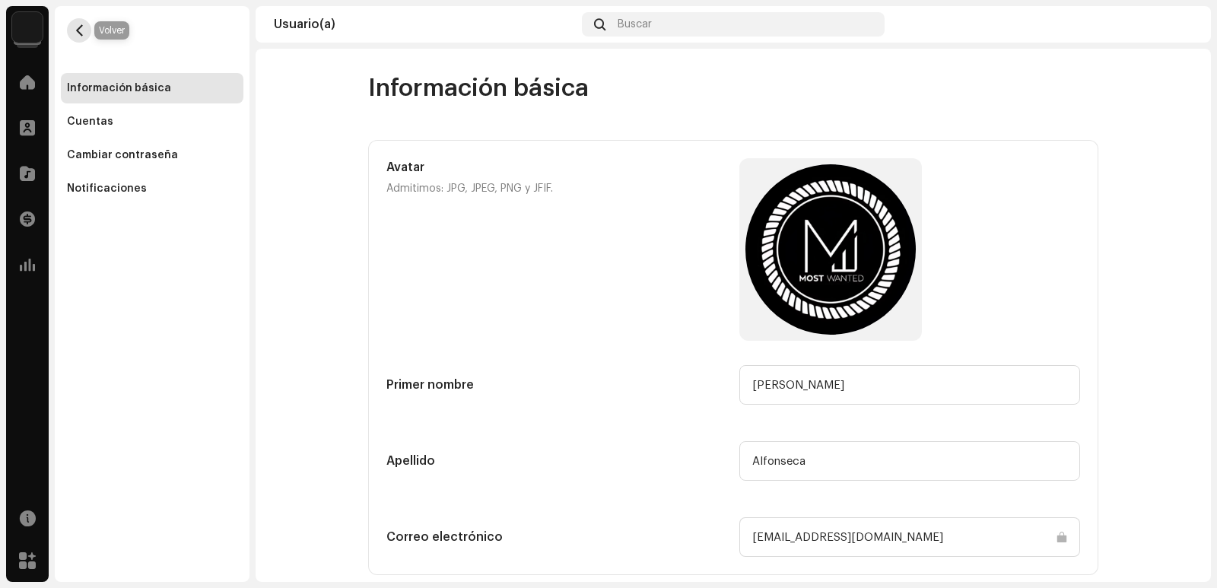
click at [78, 32] on span "button" at bounding box center [79, 30] width 11 height 12
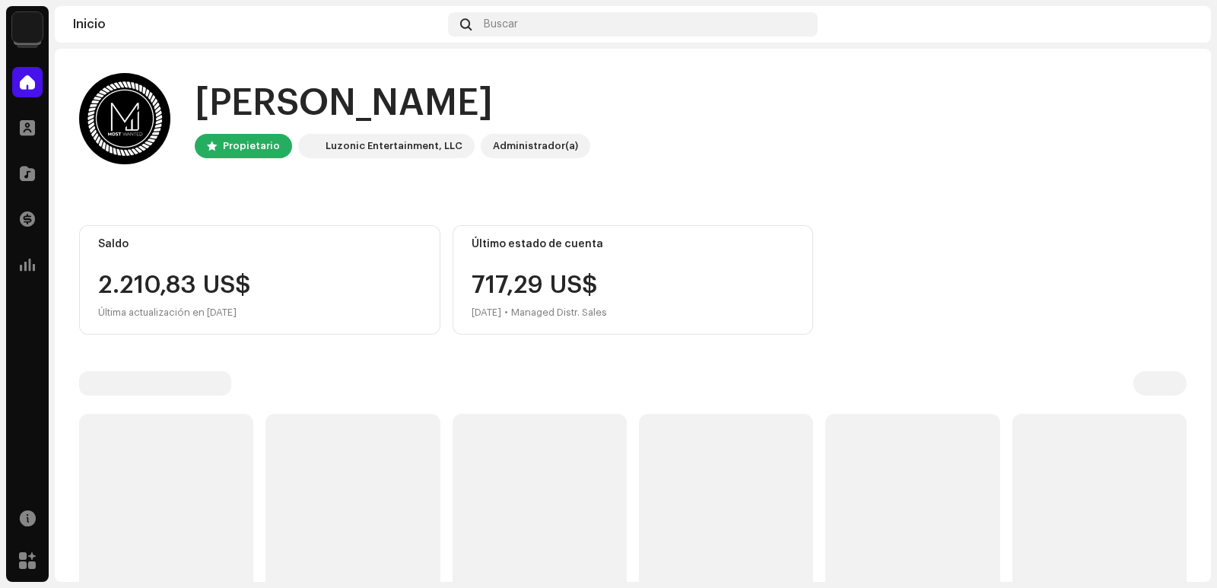
click at [30, 32] on img at bounding box center [27, 27] width 30 height 30
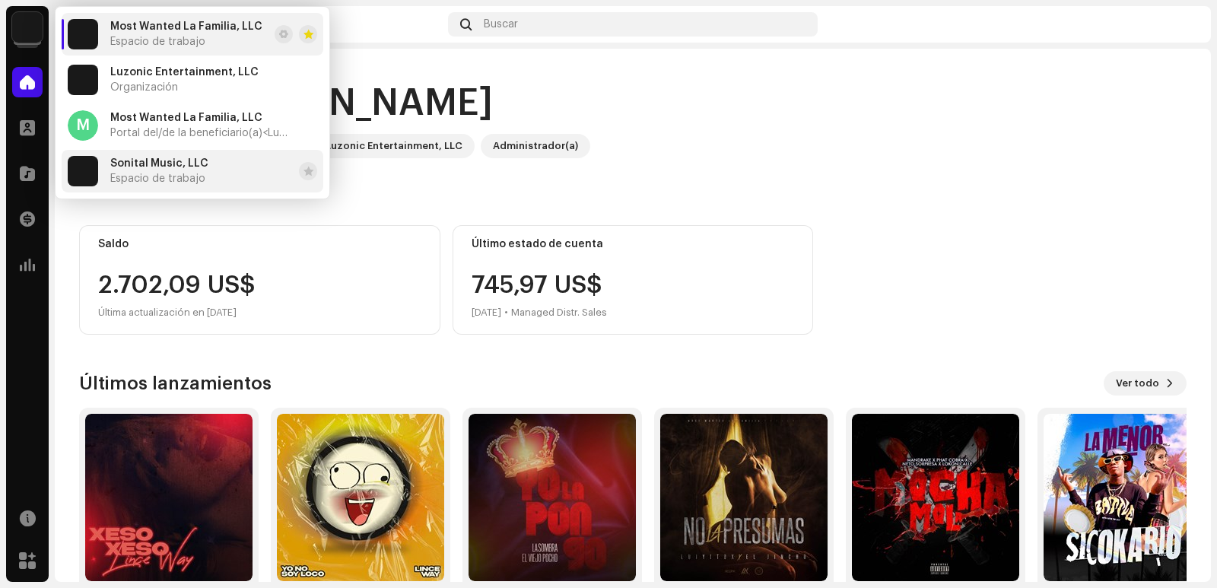
click at [179, 165] on span "Sonital Music, LLC" at bounding box center [159, 163] width 98 height 12
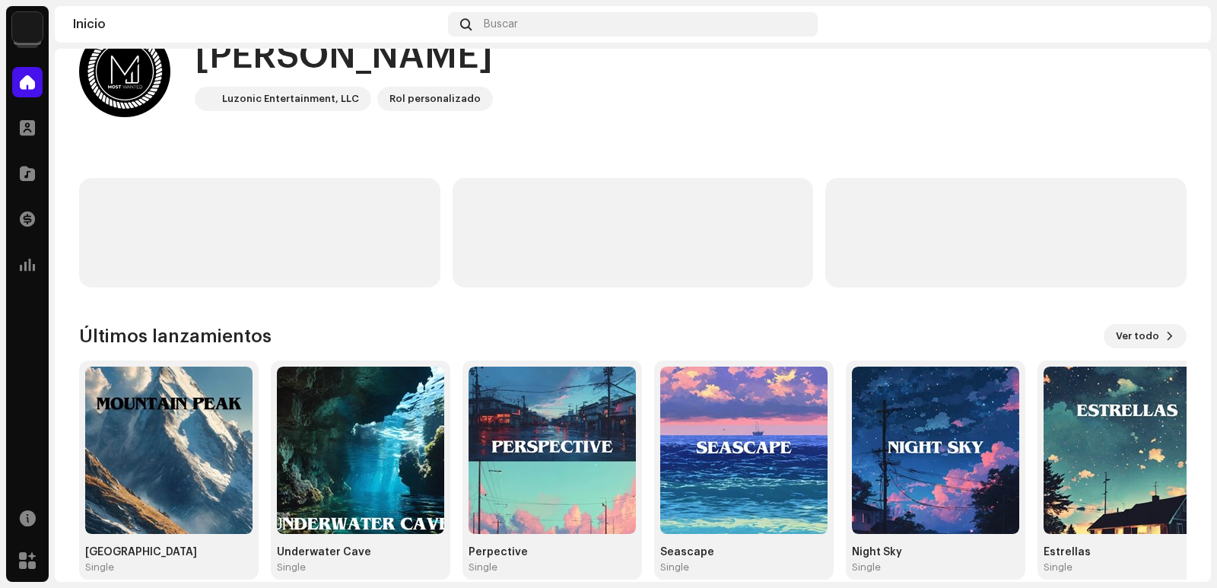
scroll to position [69, 0]
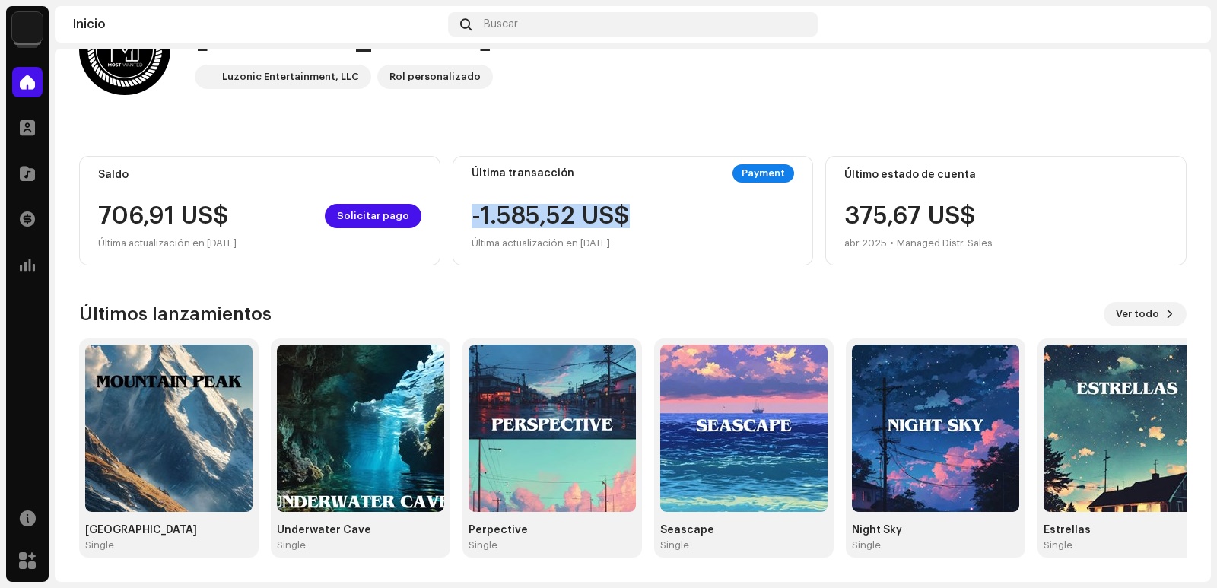
drag, startPoint x: 468, startPoint y: 202, endPoint x: 624, endPoint y: 214, distance: 157.1
click at [624, 214] on div "Última transacción Payment -1.585,52 US$ Última actualización en 28 feb 2025" at bounding box center [633, 211] width 361 height 110
drag, startPoint x: 847, startPoint y: 211, endPoint x: 999, endPoint y: 215, distance: 151.4
click at [999, 215] on div "375,67 US$ abr 2025 • Managed Distr. Sales" at bounding box center [1005, 228] width 323 height 49
click at [881, 272] on div "Hola, , Miguel Antonio Luzonic Entertainment, LLC Rol personalizado Saldo 706,9…" at bounding box center [633, 280] width 1108 height 602
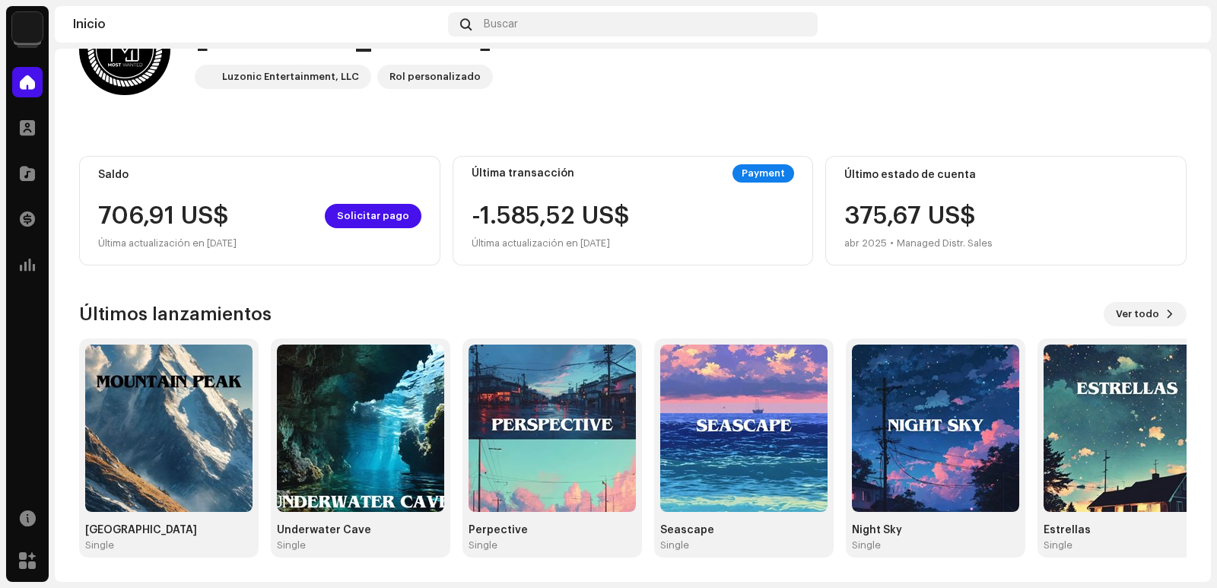
click at [1158, 328] on div "Últimos lanzamientos Ver todo Mountain Peak Single Underwater Cave Single Perpe…" at bounding box center [633, 430] width 1108 height 256
click at [1152, 314] on button "Ver todo" at bounding box center [1145, 314] width 83 height 24
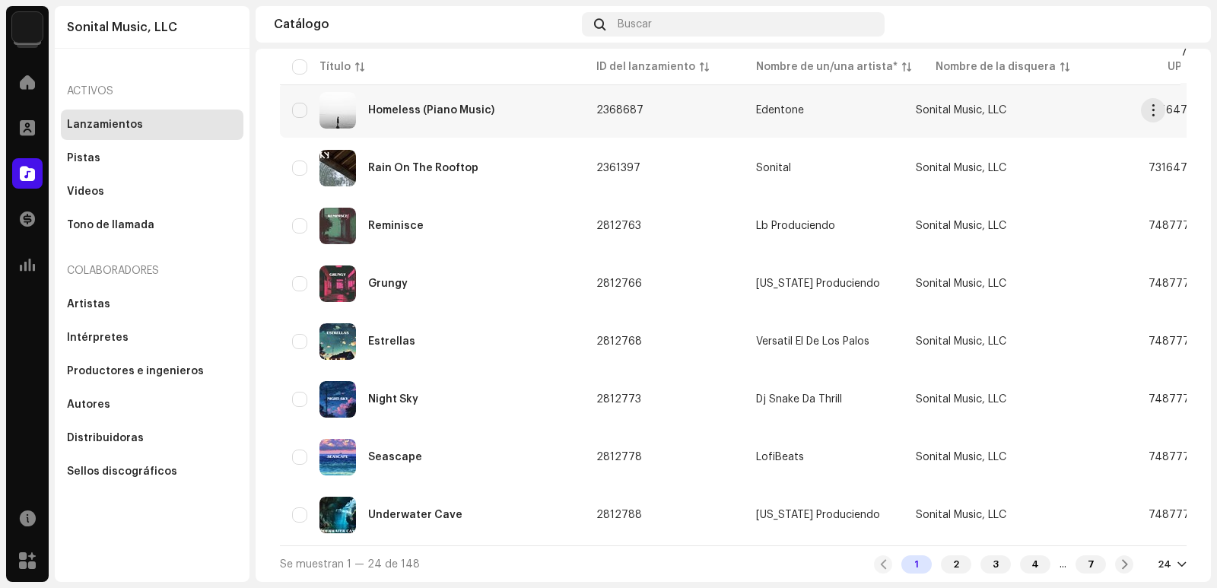
scroll to position [1089, 0]
click at [1162, 561] on div "24" at bounding box center [1165, 564] width 14 height 12
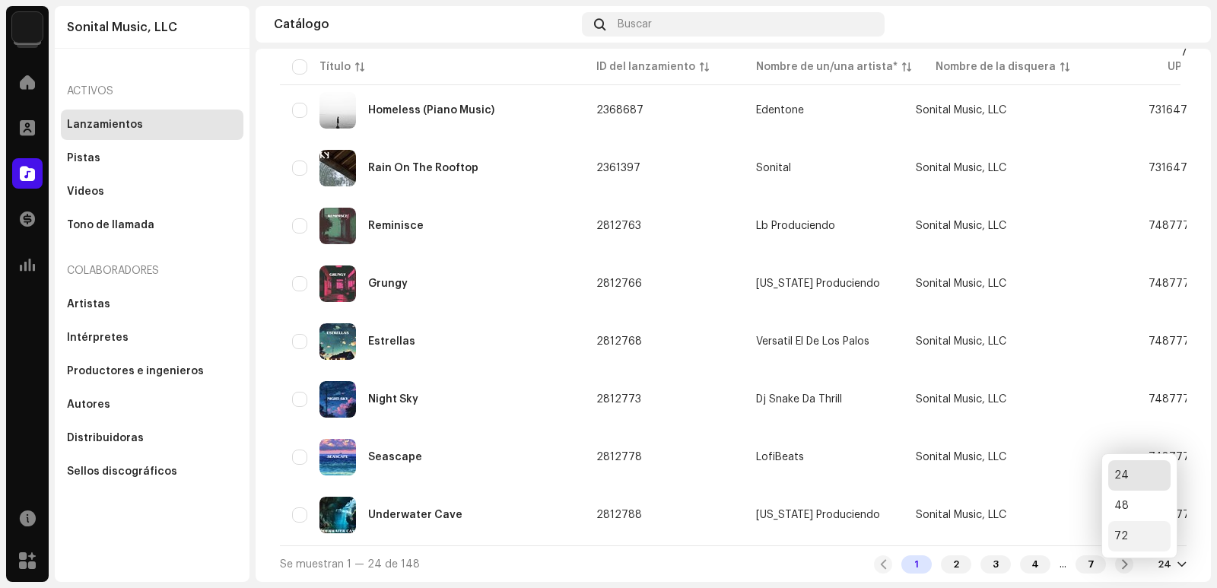
click at [1133, 538] on div "72" at bounding box center [1139, 536] width 62 height 30
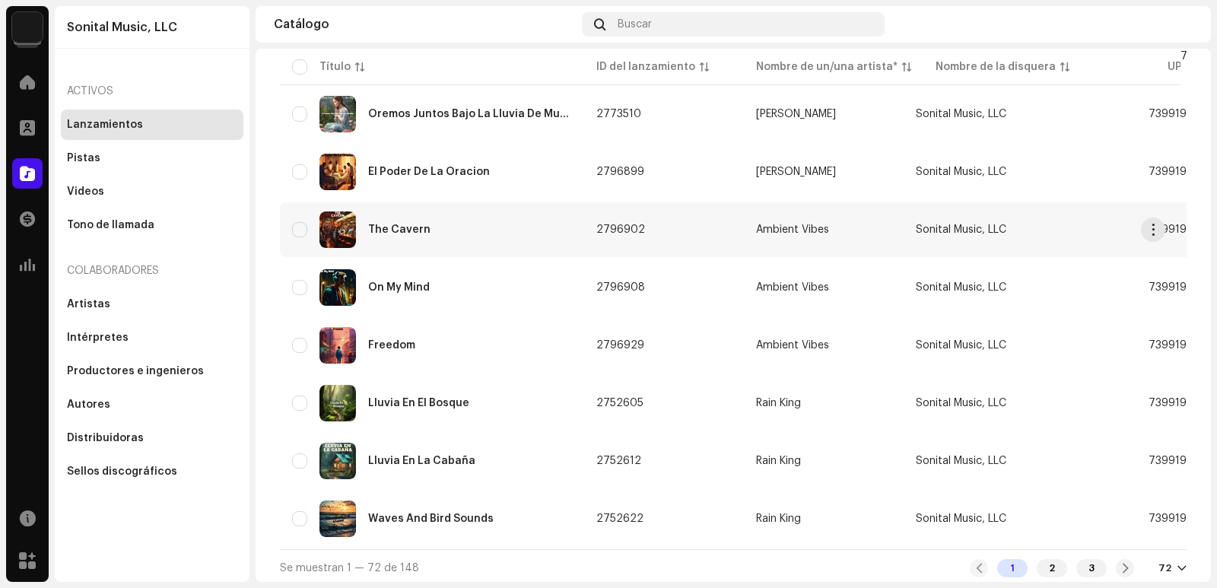
scroll to position [3864, 0]
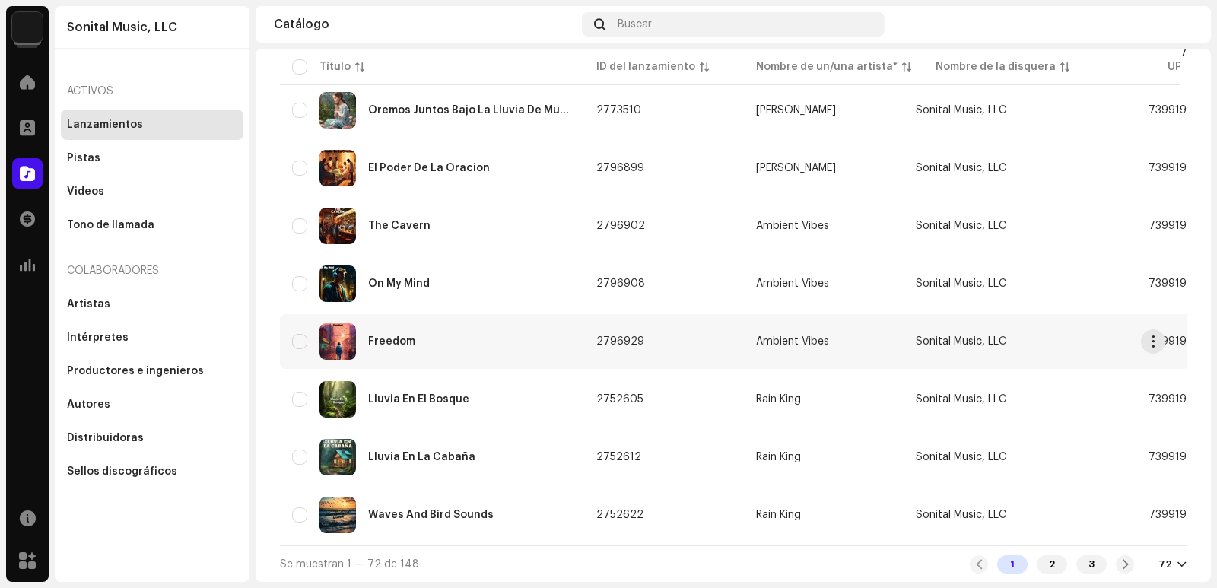
click at [380, 336] on div "Freedom" at bounding box center [391, 341] width 47 height 11
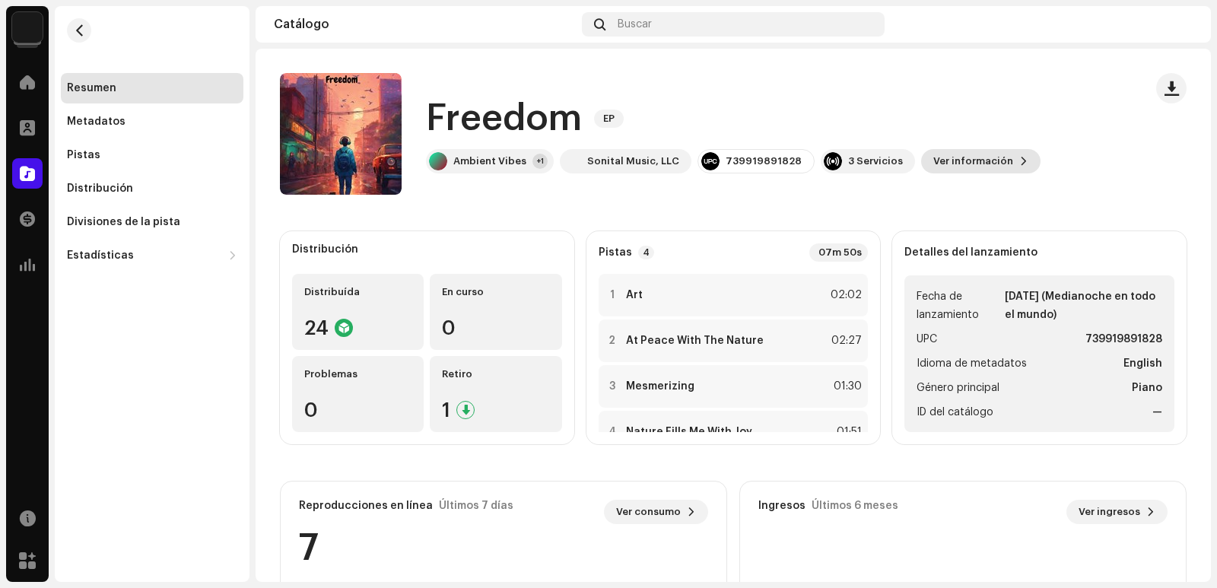
click at [939, 163] on span "Ver información" at bounding box center [973, 161] width 80 height 30
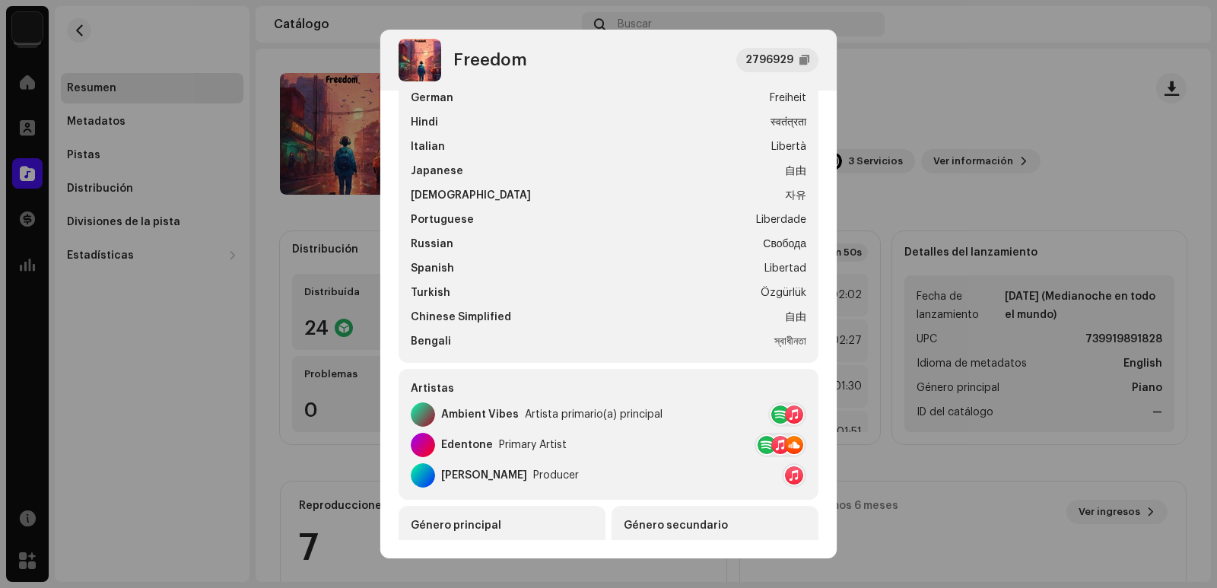
scroll to position [304, 0]
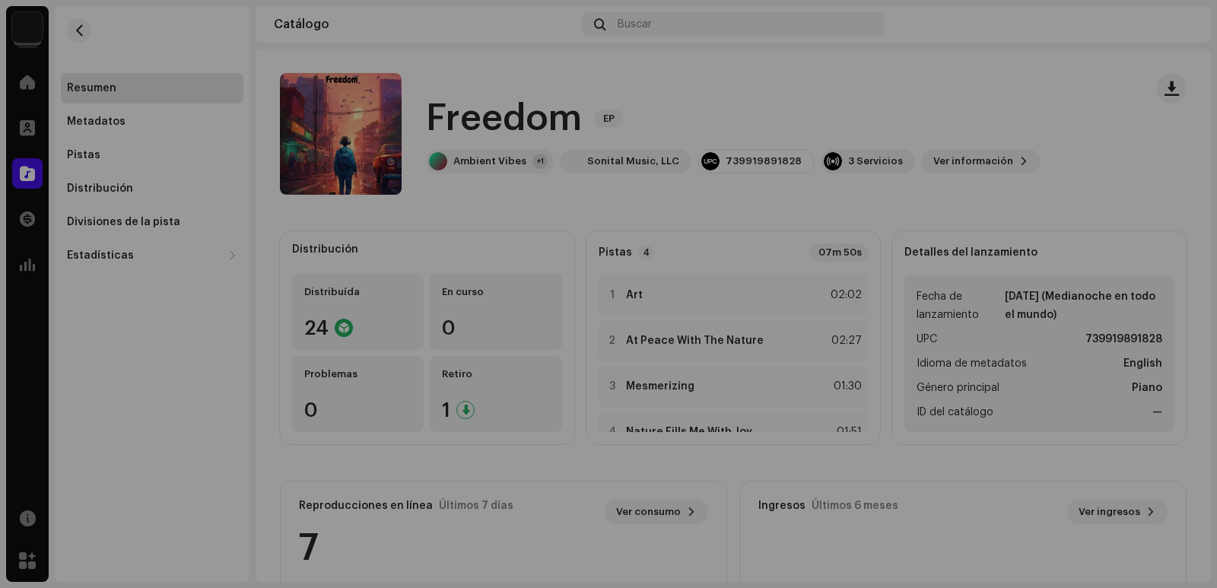
click at [927, 195] on div "Freedom 2796929 Metadatos Distribución Idioma de metadatos English Título del l…" at bounding box center [608, 294] width 1217 height 588
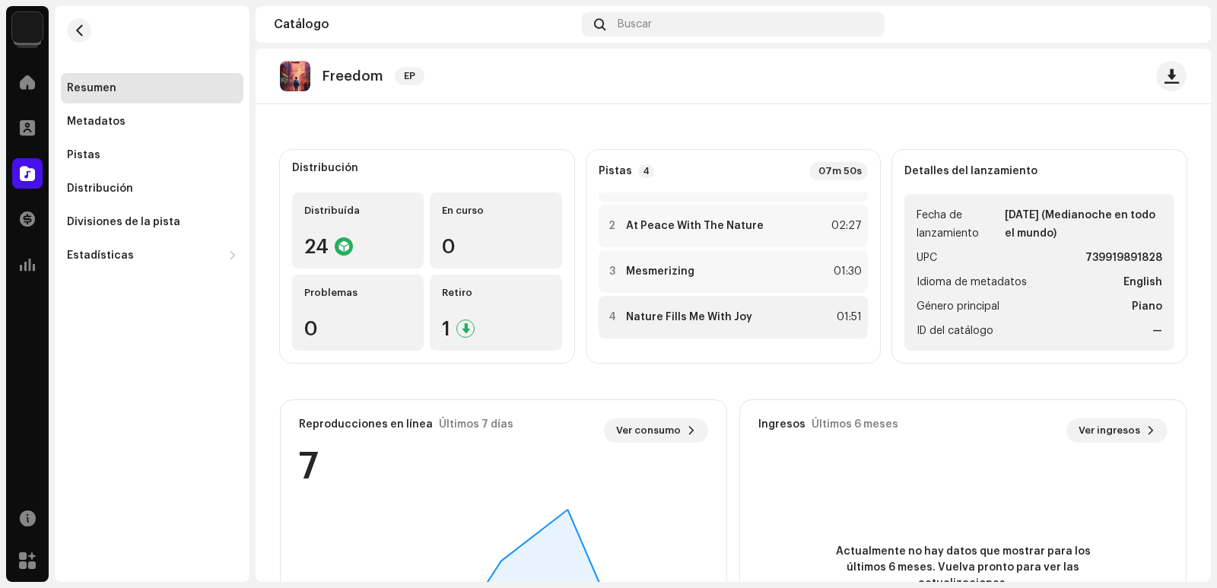
scroll to position [75, 0]
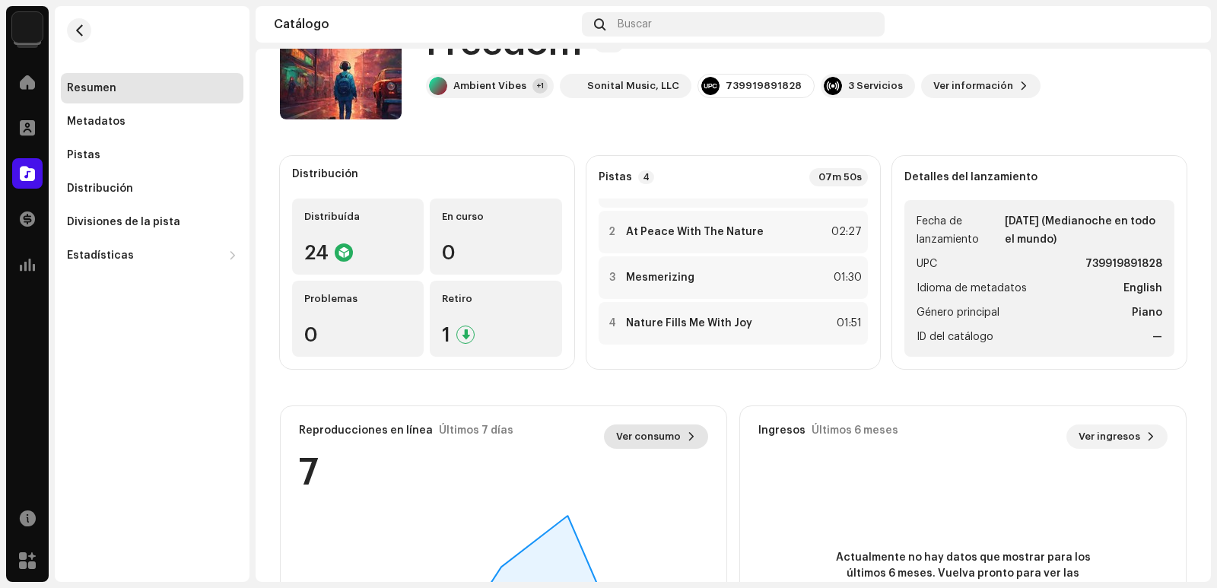
click at [666, 441] on span "Ver consumo" at bounding box center [648, 436] width 65 height 30
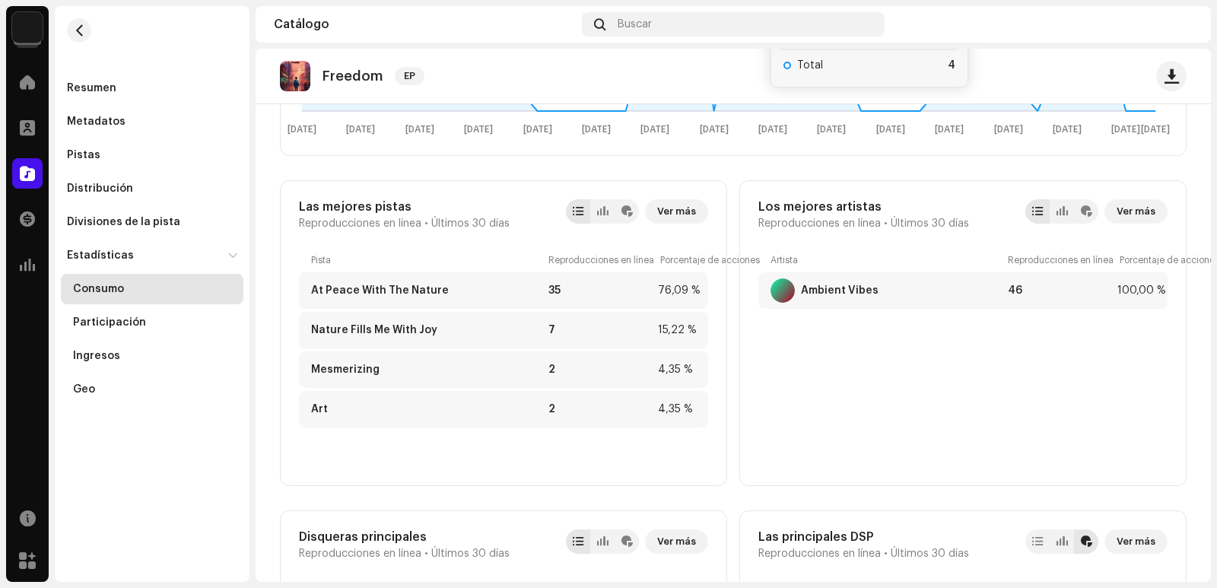
scroll to position [475, 0]
click at [68, 21] on re-m-nav-back at bounding box center [79, 39] width 37 height 67
click at [92, 32] on re-m-nav-back at bounding box center [79, 39] width 37 height 67
click at [84, 32] on span "button" at bounding box center [79, 30] width 11 height 12
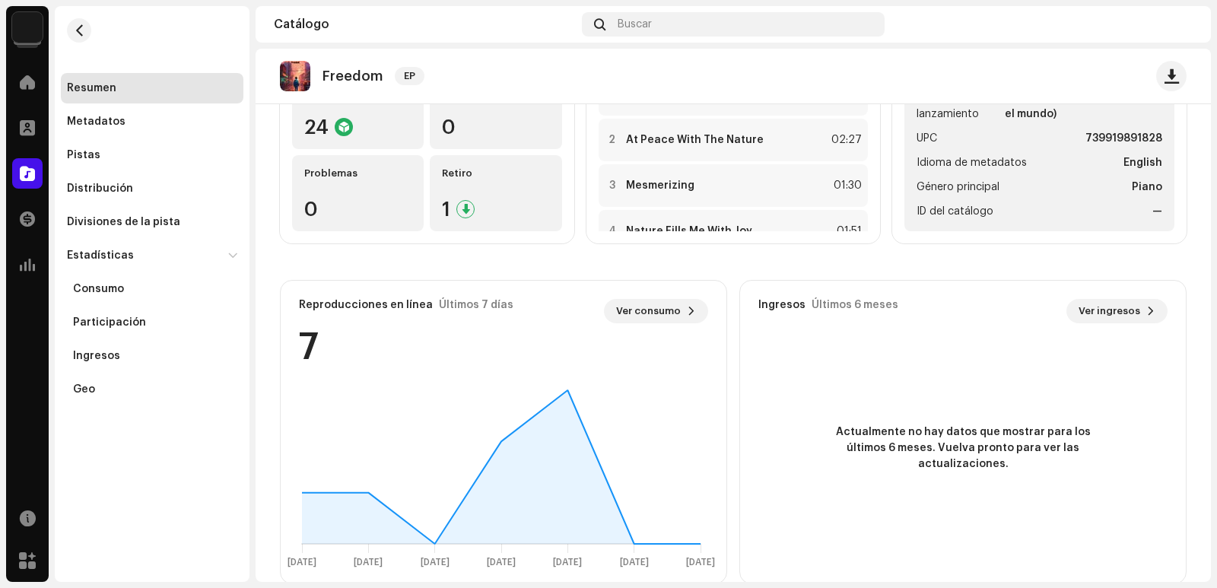
scroll to position [227, 0]
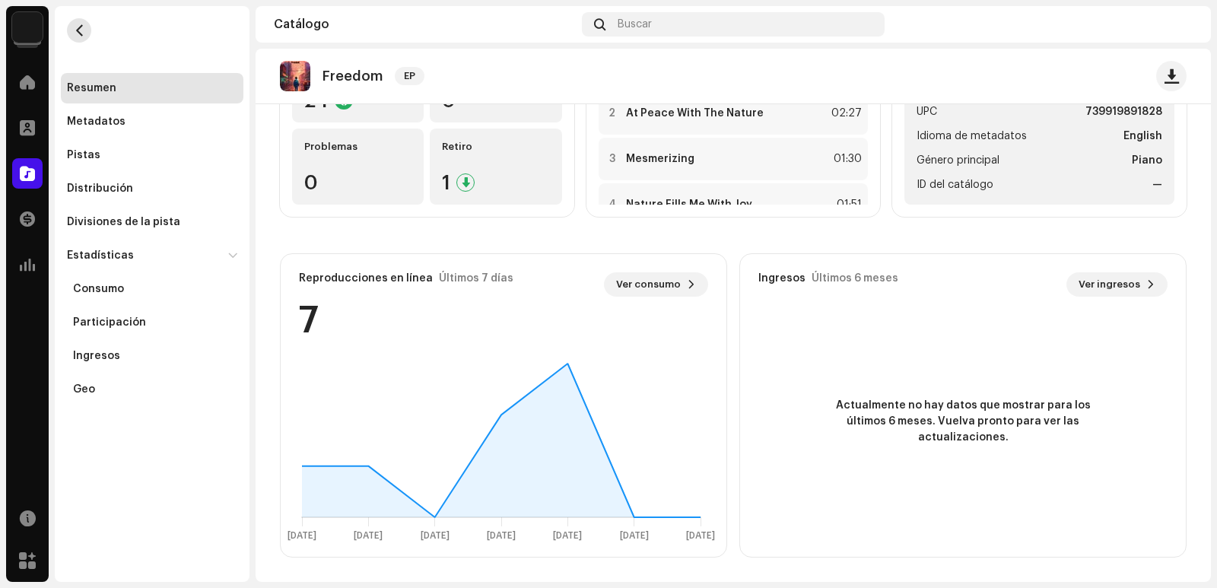
click at [81, 28] on span "button" at bounding box center [79, 30] width 11 height 12
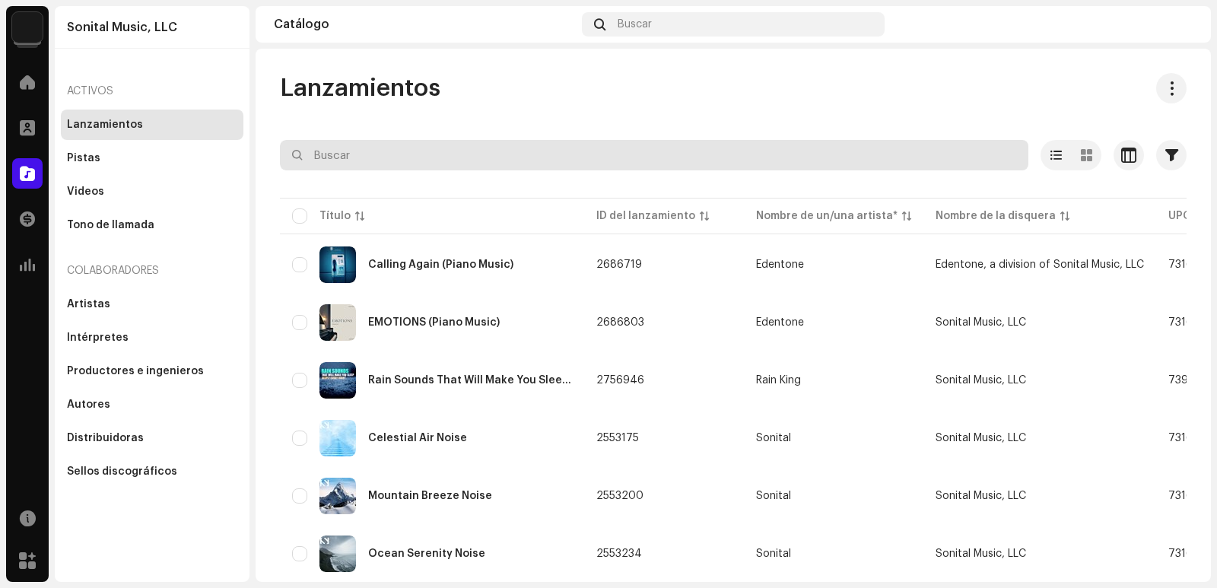
click at [514, 156] on input "text" at bounding box center [654, 155] width 748 height 30
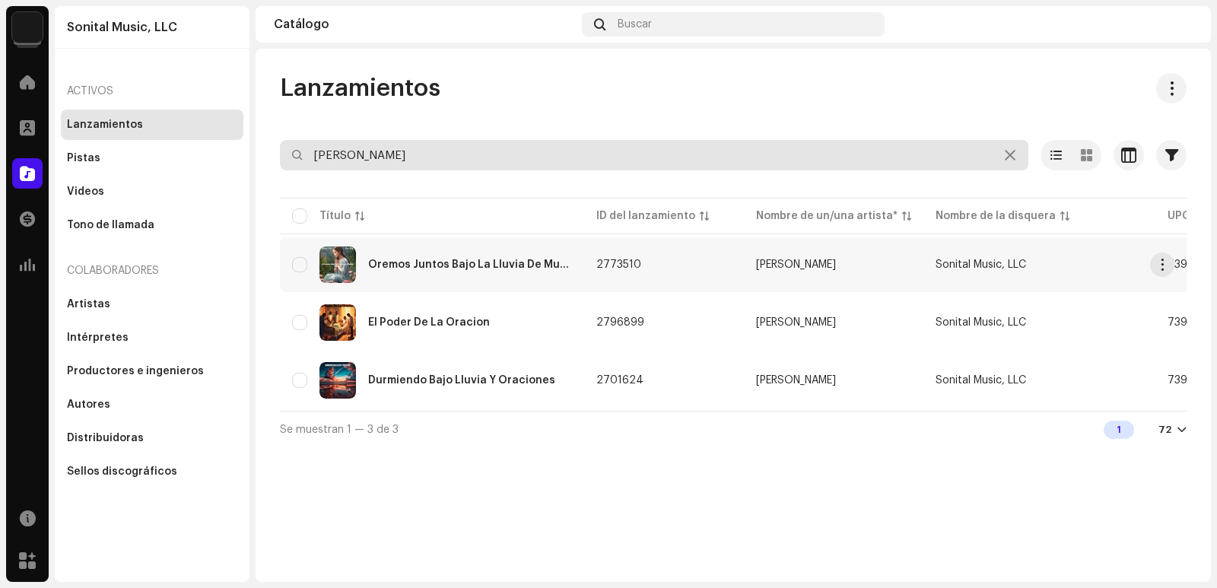
type input "[PERSON_NAME]"
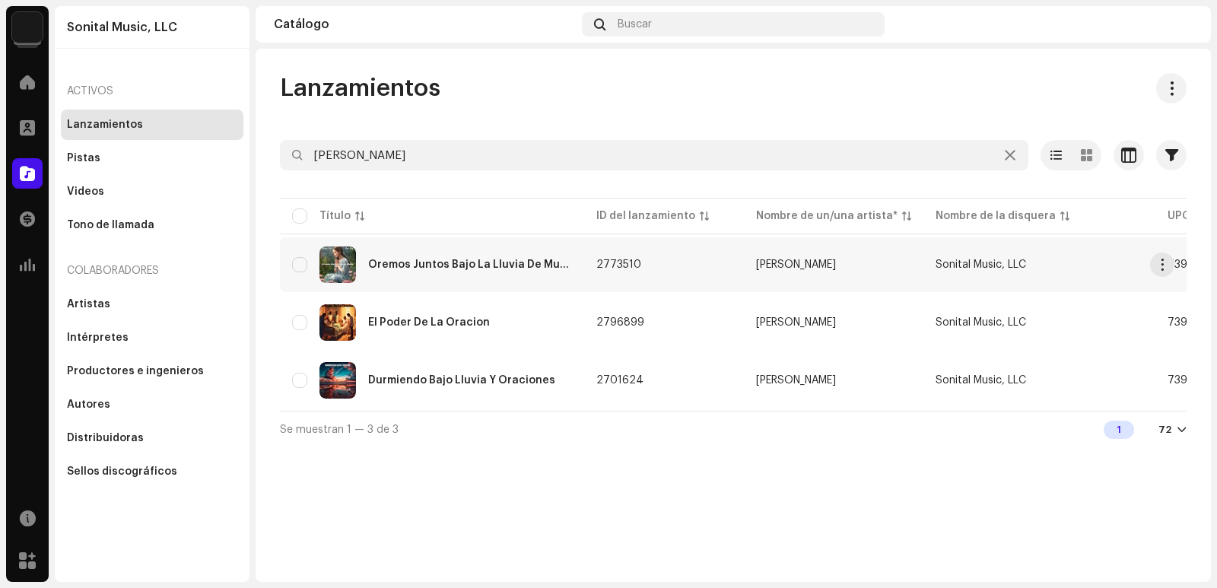
click at [513, 266] on div "Oremos Juntos Bajo La Lluvia De Muda" at bounding box center [470, 264] width 204 height 11
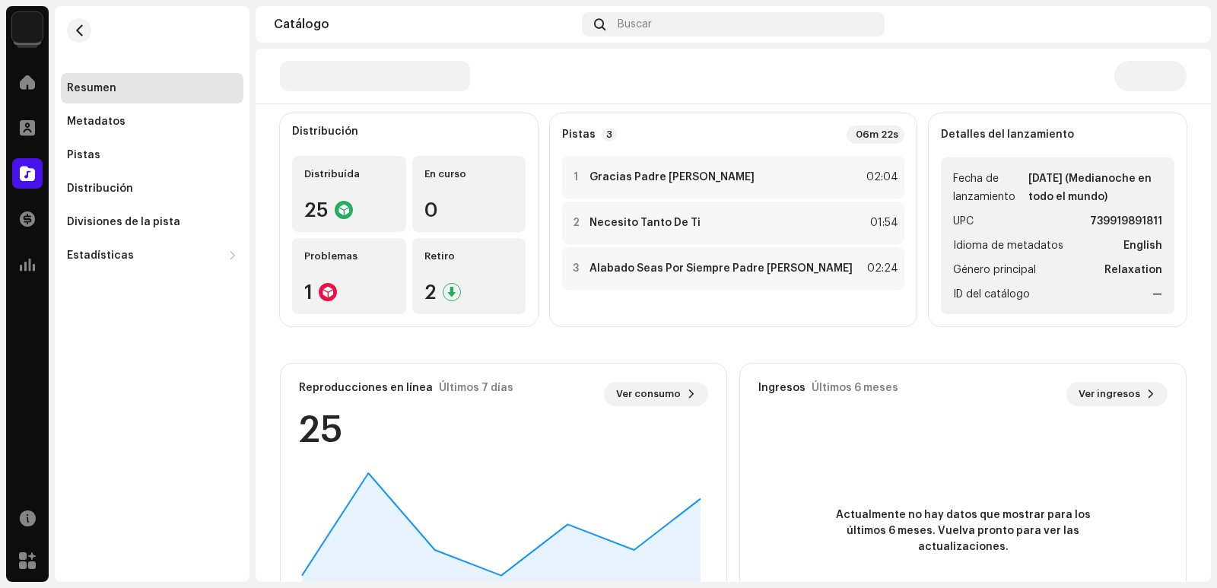
scroll to position [152, 0]
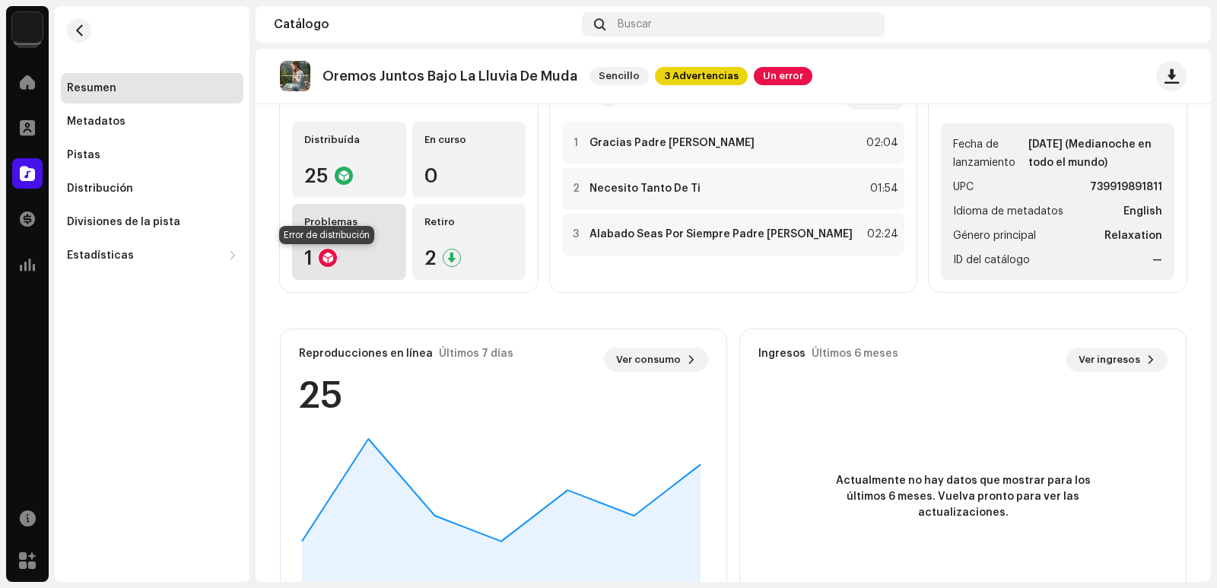
click at [332, 255] on div at bounding box center [328, 258] width 18 height 18
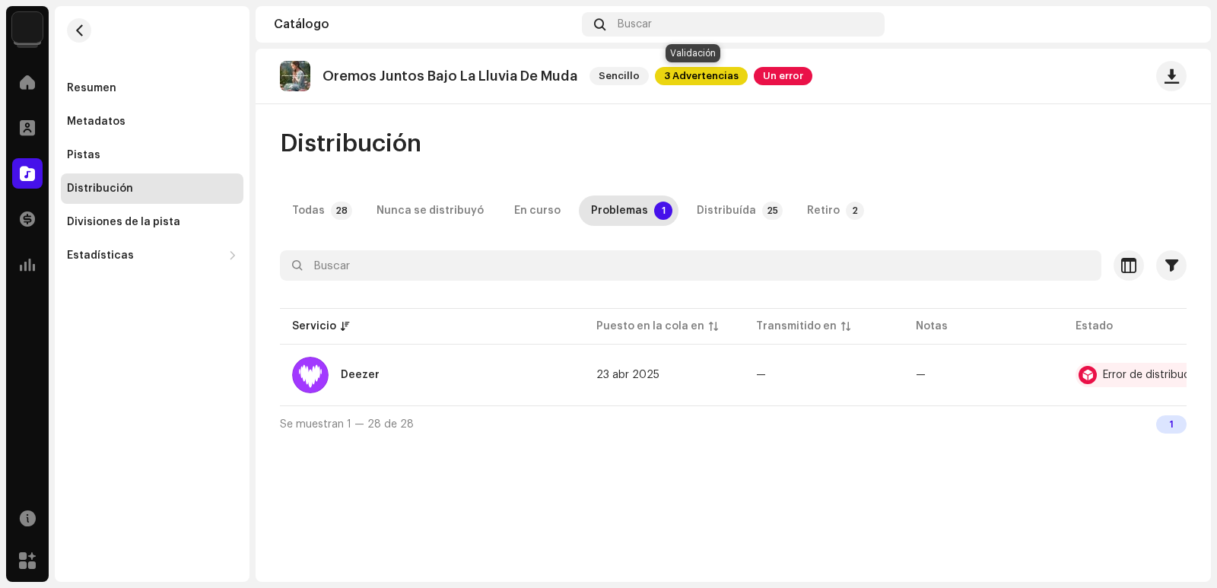
click at [685, 84] on span "3 Advertencias" at bounding box center [701, 76] width 93 height 18
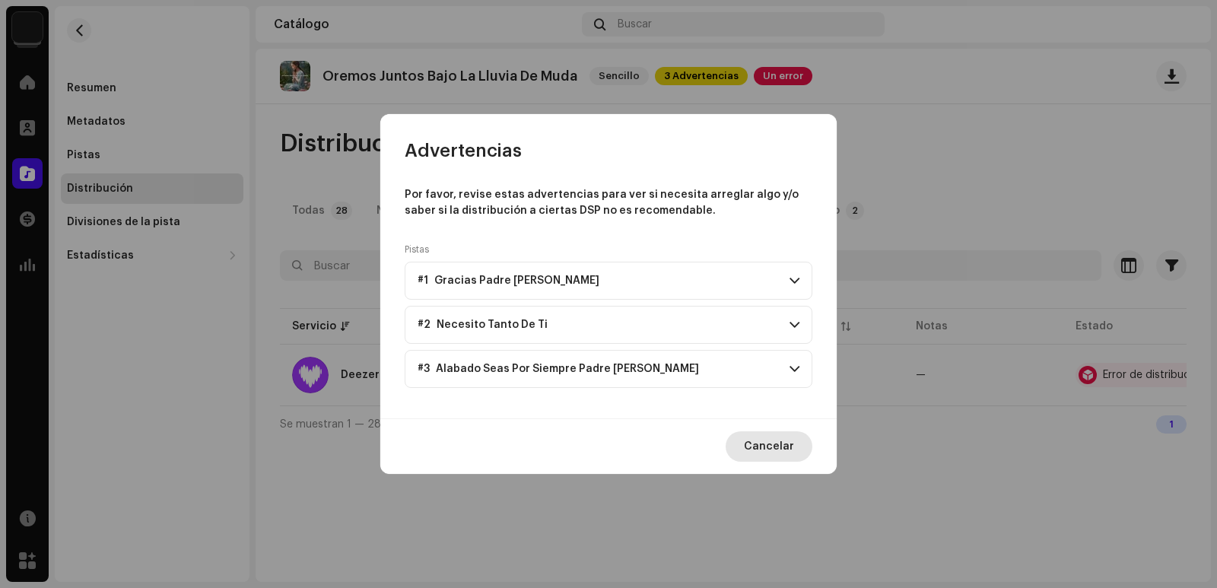
click at [768, 450] on span "Cancelar" at bounding box center [769, 446] width 50 height 30
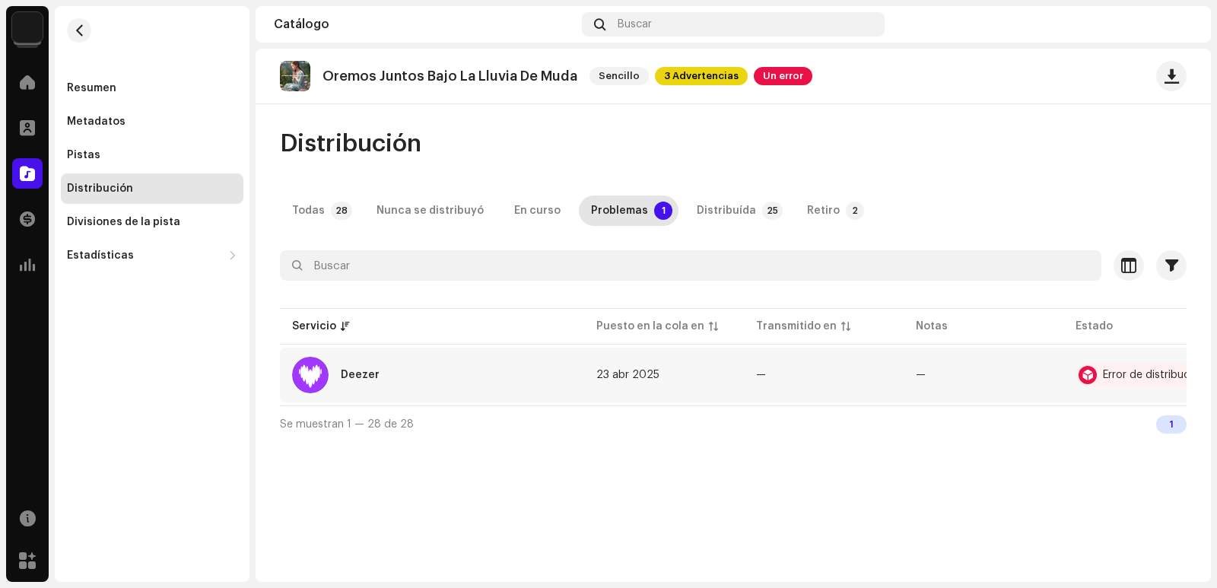
click at [1097, 372] on div "Error de distribución" at bounding box center [1145, 375] width 138 height 24
click at [777, 72] on span "Un error" at bounding box center [783, 76] width 59 height 18
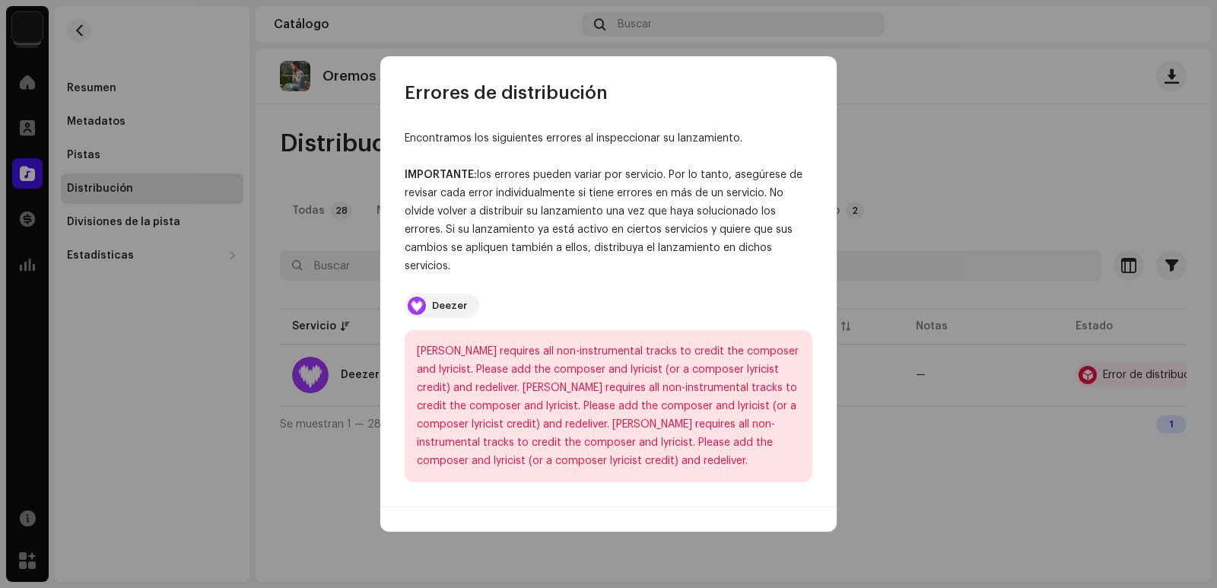
click at [347, 280] on div "Errores de distribución Encontramos los siguientes errores al inspeccionar su l…" at bounding box center [608, 294] width 1217 height 588
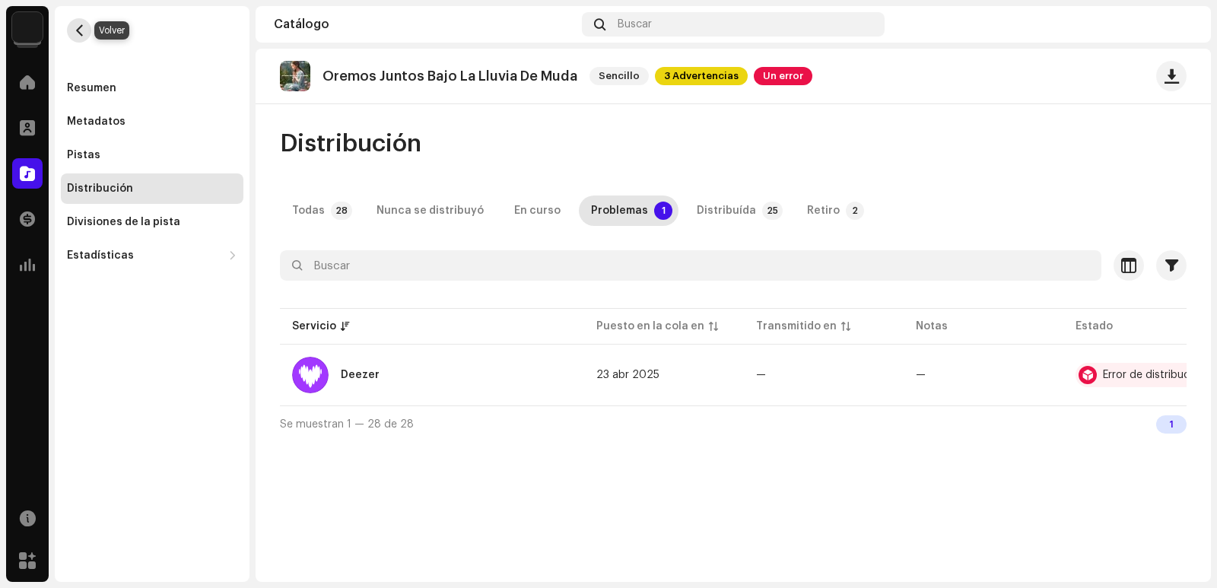
click at [79, 27] on span "button" at bounding box center [79, 30] width 11 height 12
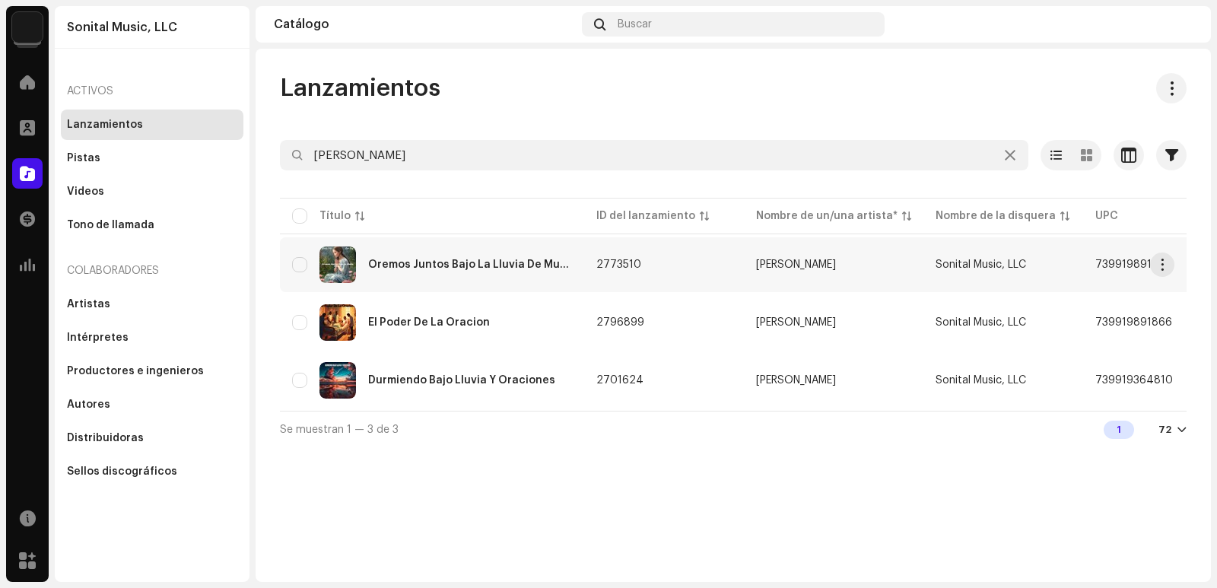
click at [504, 268] on div "Oremos Juntos Bajo La Lluvia De Muda" at bounding box center [470, 264] width 204 height 11
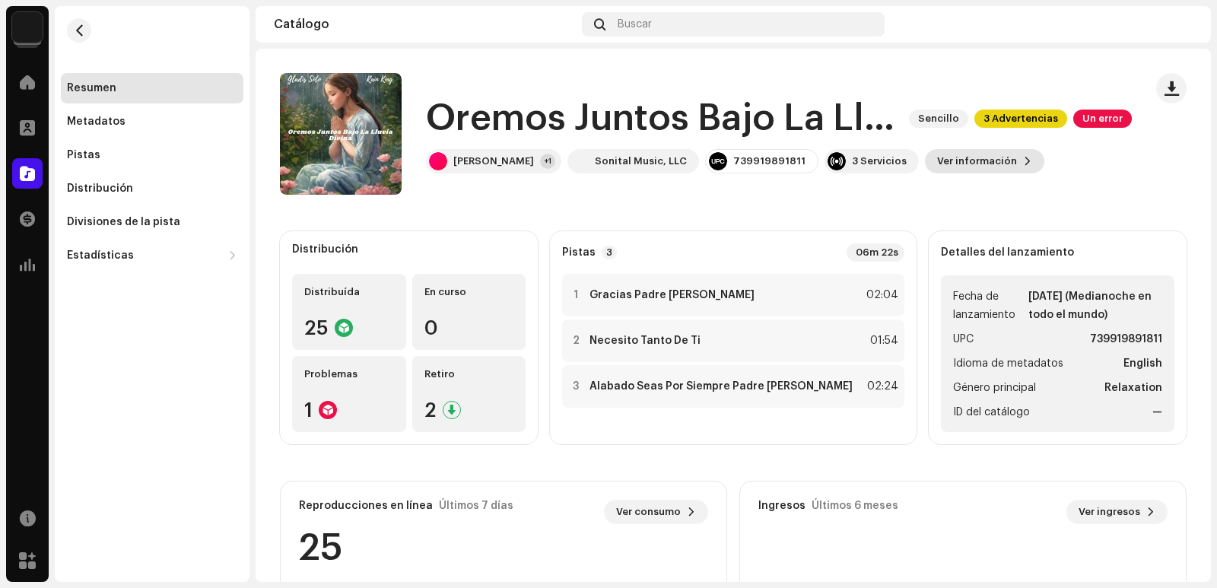
click at [946, 160] on span "Ver información" at bounding box center [977, 161] width 80 height 30
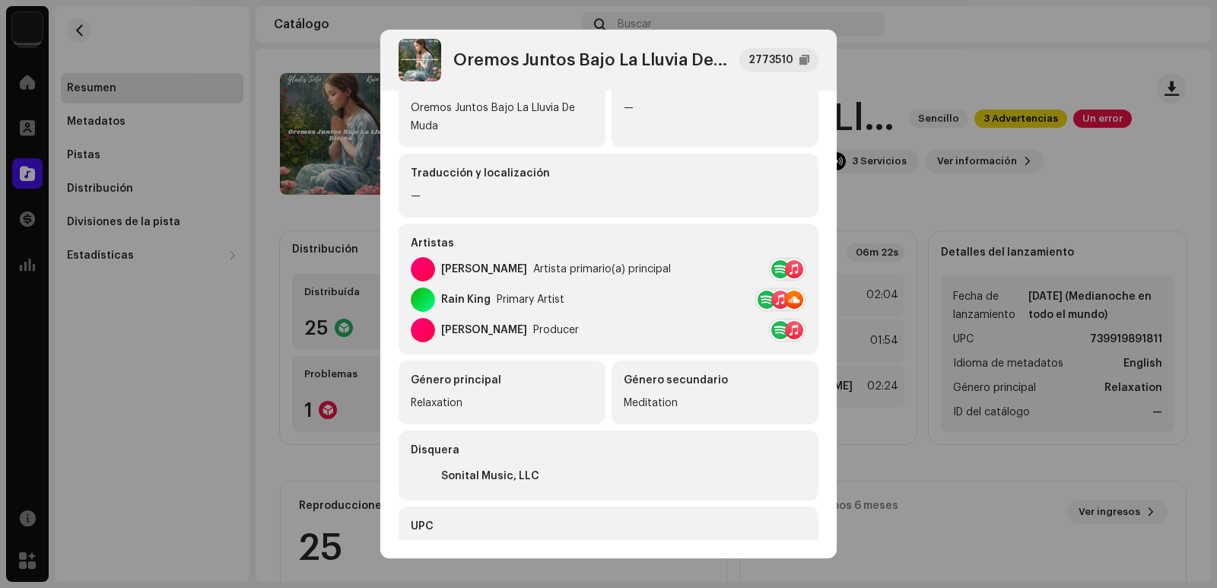
scroll to position [152, 0]
drag, startPoint x: 875, startPoint y: 228, endPoint x: 657, endPoint y: 145, distance: 232.8
click at [872, 229] on div "Oremos Juntos Bajo La Lluvia De Muda 2773510 Metadatos Distribución Idioma de m…" at bounding box center [608, 294] width 1217 height 588
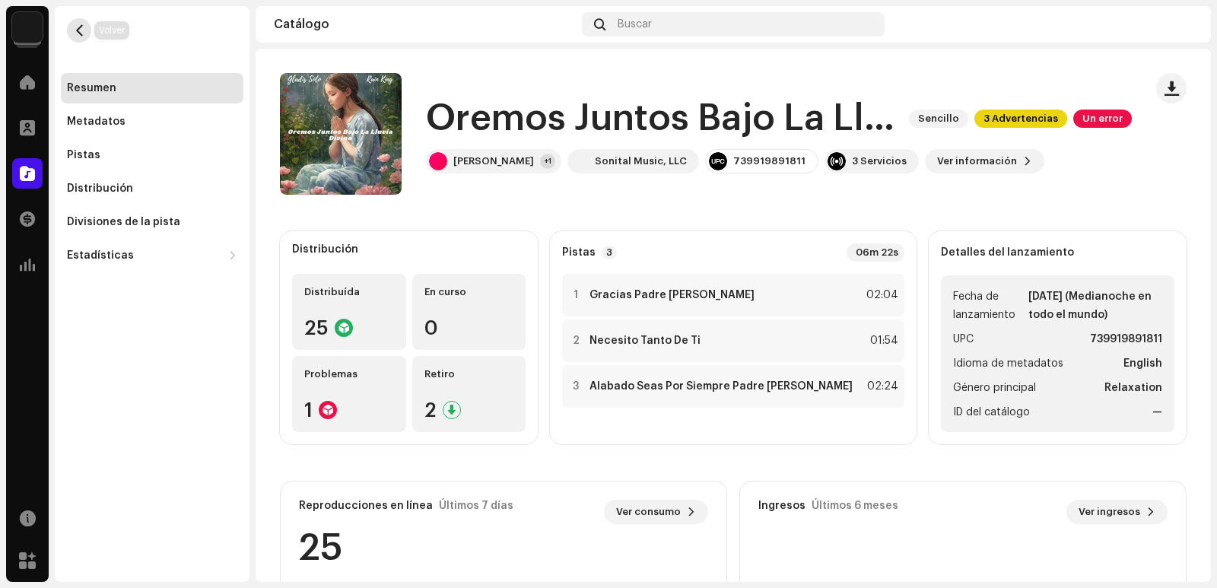
click at [77, 31] on span "button" at bounding box center [79, 30] width 11 height 12
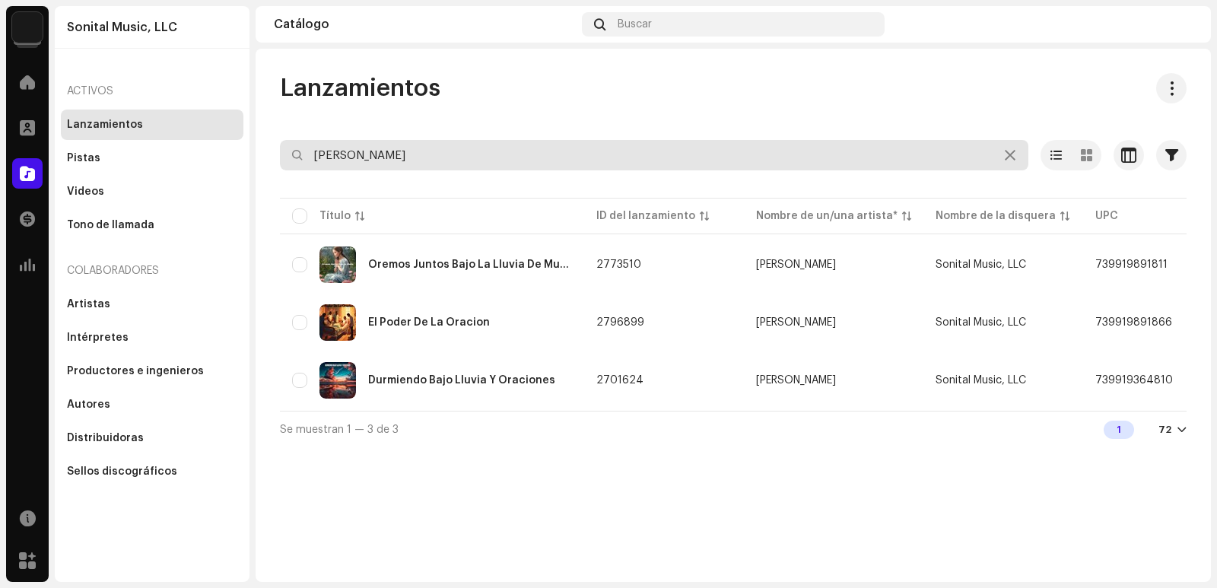
click at [520, 142] on input "[PERSON_NAME]" at bounding box center [654, 155] width 748 height 30
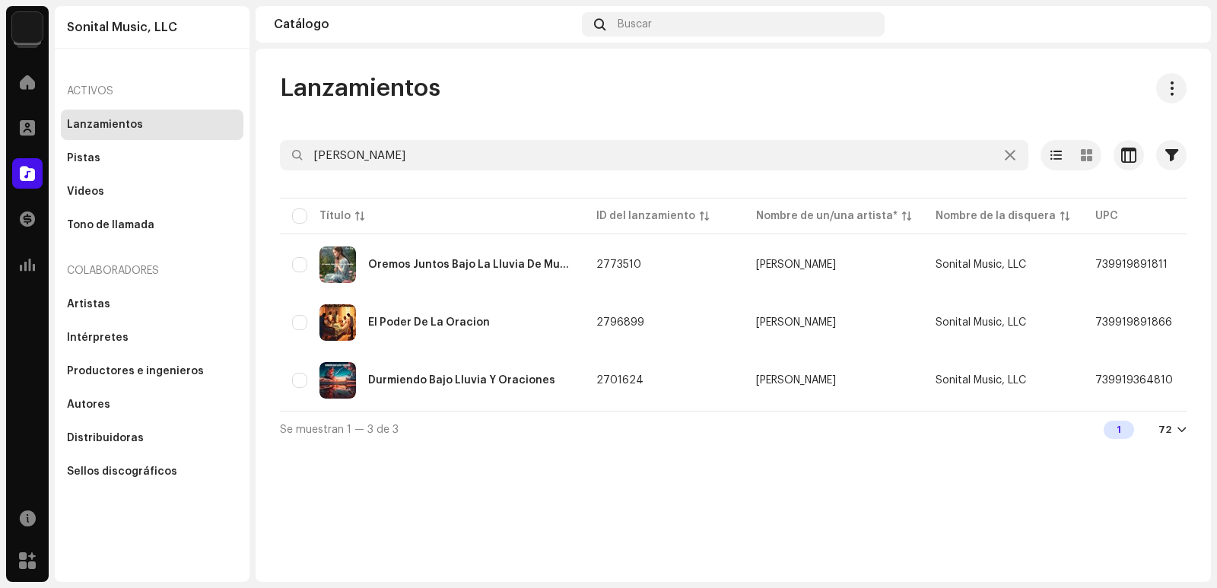
click at [40, 21] on img at bounding box center [27, 27] width 30 height 30
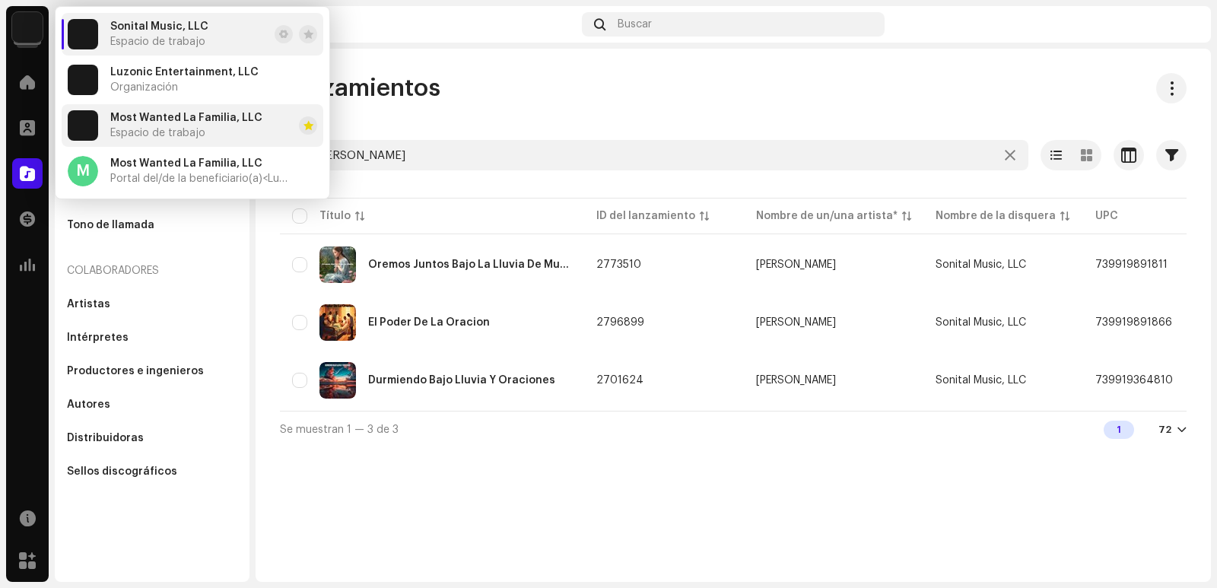
click at [182, 130] on span "Espacio de trabajo" at bounding box center [157, 133] width 95 height 12
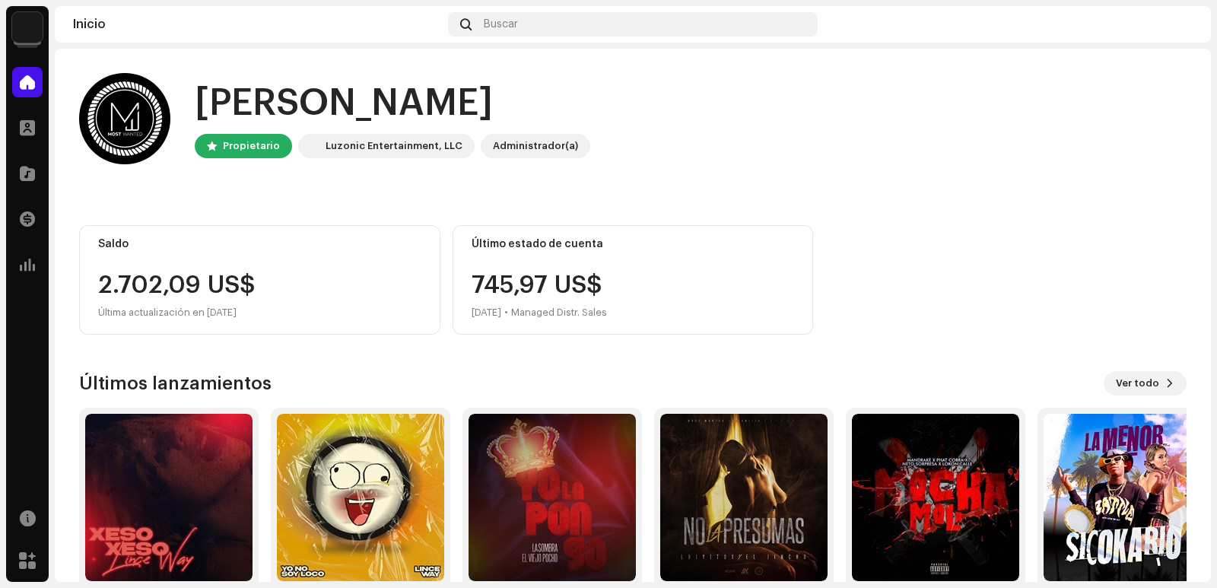
click at [43, 171] on div "Catálogo" at bounding box center [27, 173] width 43 height 43
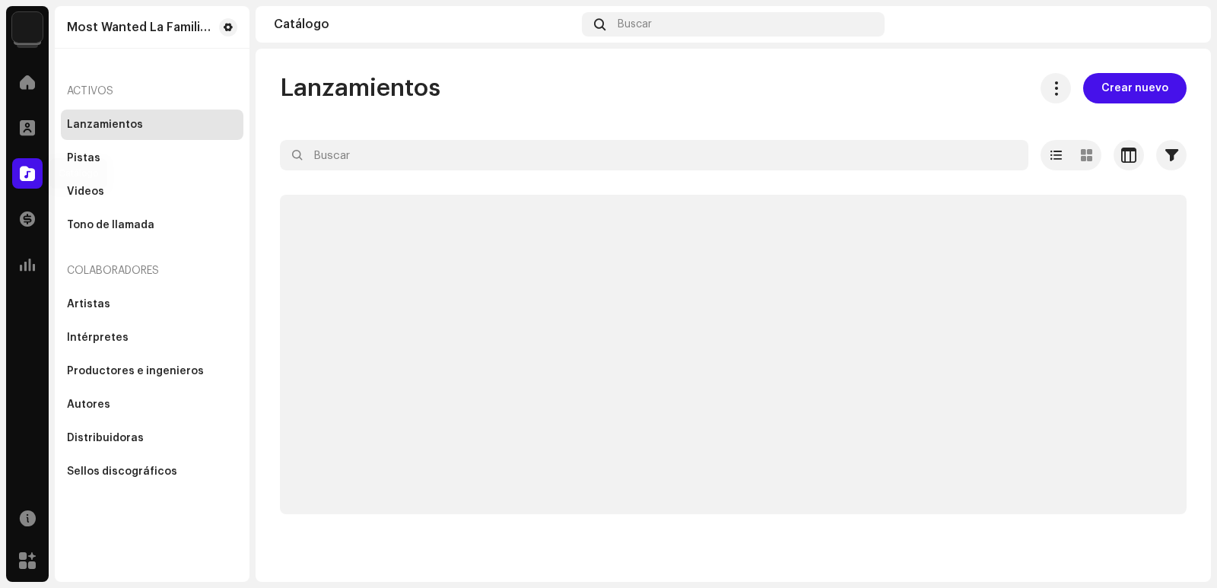
drag, startPoint x: 18, startPoint y: 173, endPoint x: 29, endPoint y: 181, distance: 13.1
click at [24, 176] on div at bounding box center [27, 173] width 30 height 30
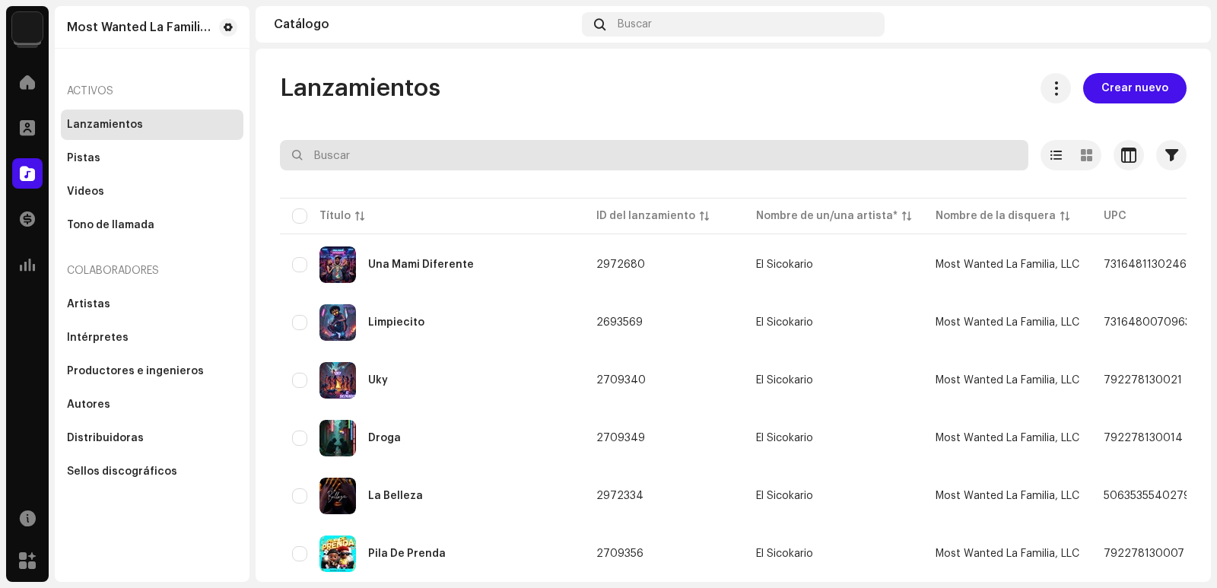
click at [364, 156] on input "text" at bounding box center [654, 155] width 748 height 30
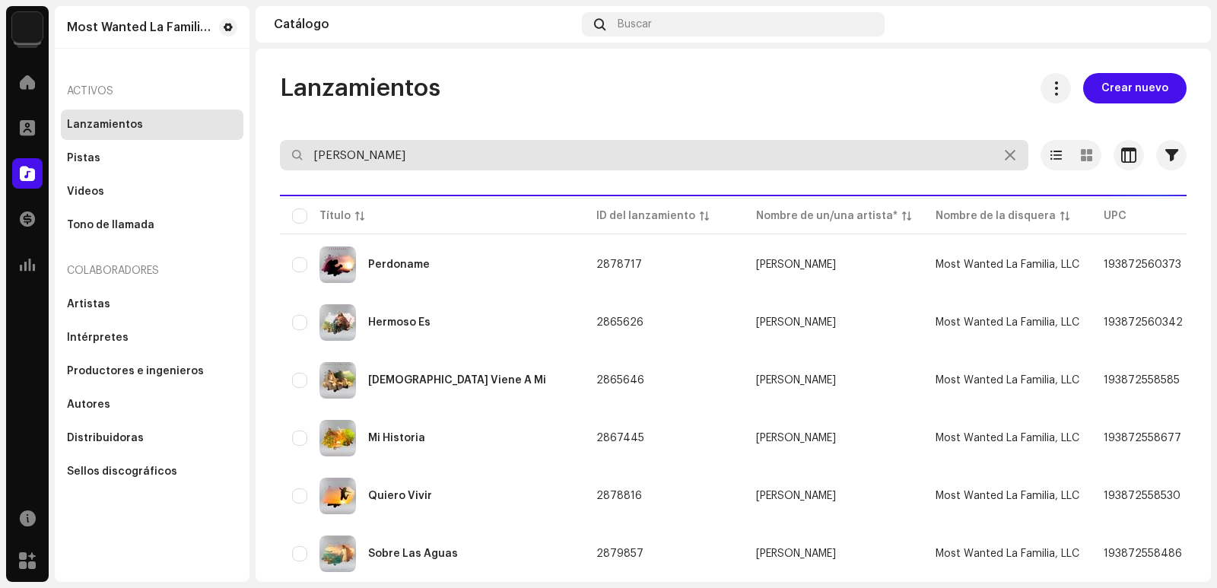
type input "[PERSON_NAME]"
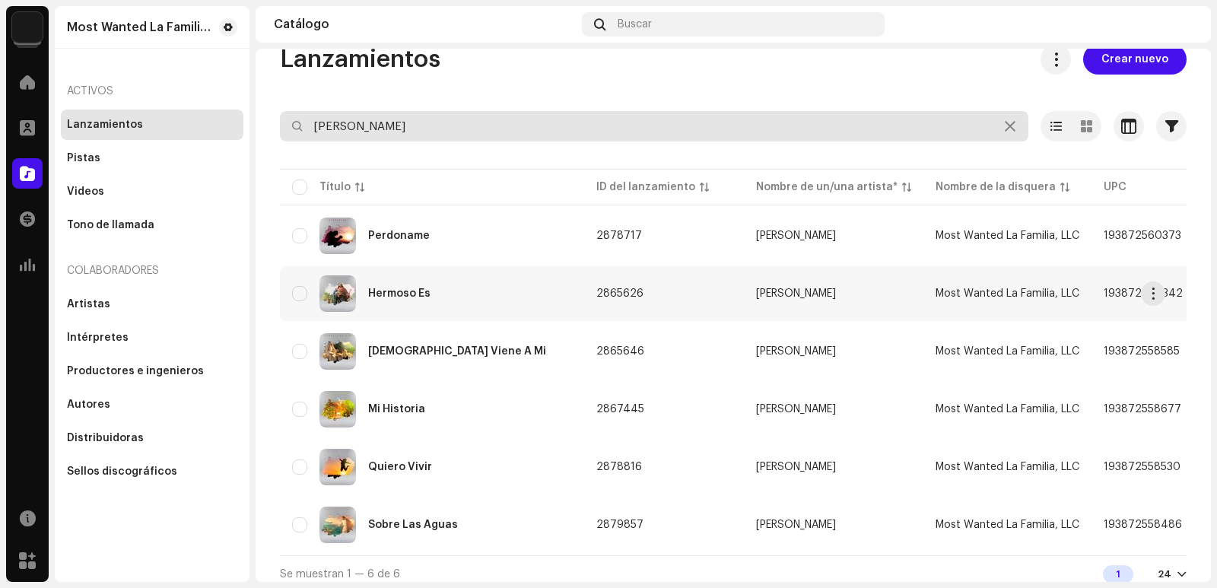
scroll to position [45, 0]
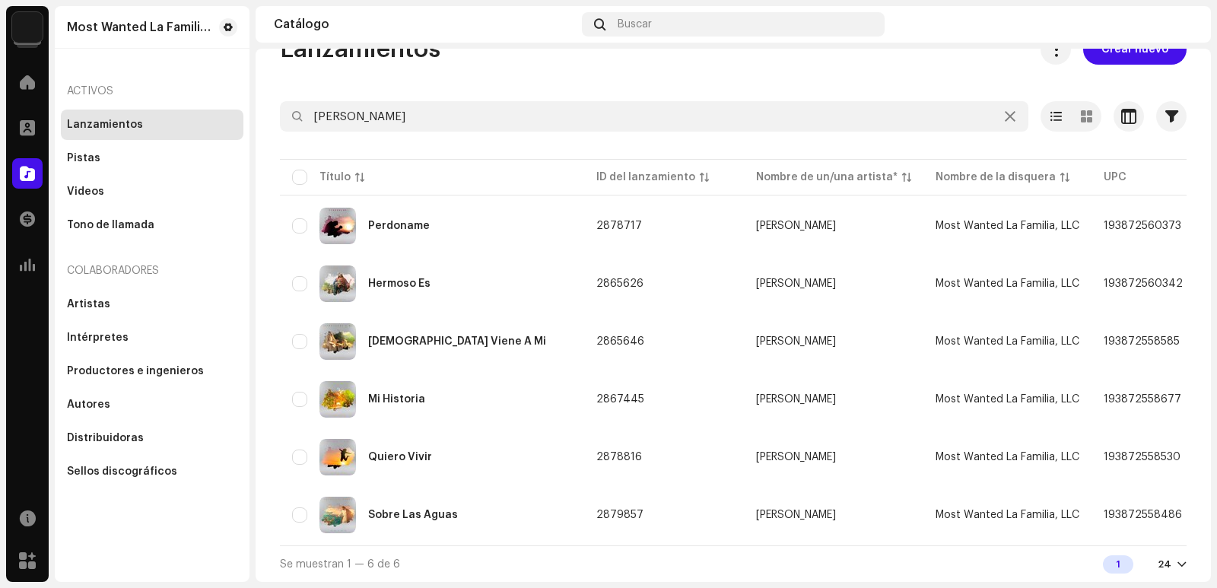
click at [1168, 565] on div "24" at bounding box center [1172, 564] width 29 height 12
click at [442, 567] on div "Se muestran 1 — 6 de 6 1 24" at bounding box center [733, 563] width 907 height 37
click at [30, 30] on img at bounding box center [27, 27] width 30 height 30
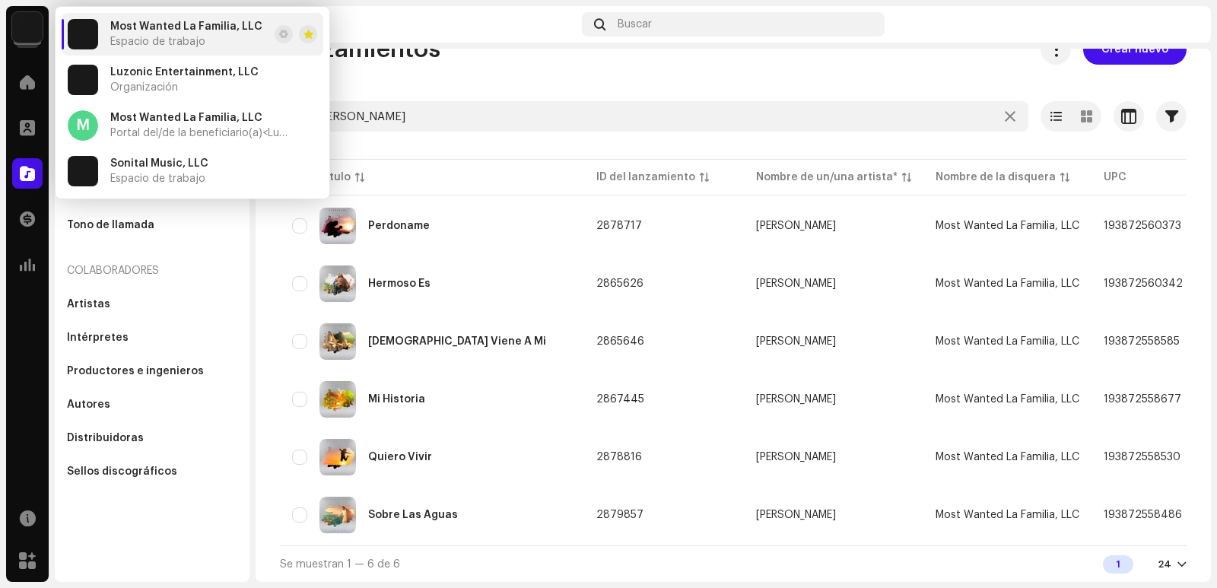
click at [1172, 27] on img at bounding box center [1180, 24] width 24 height 24
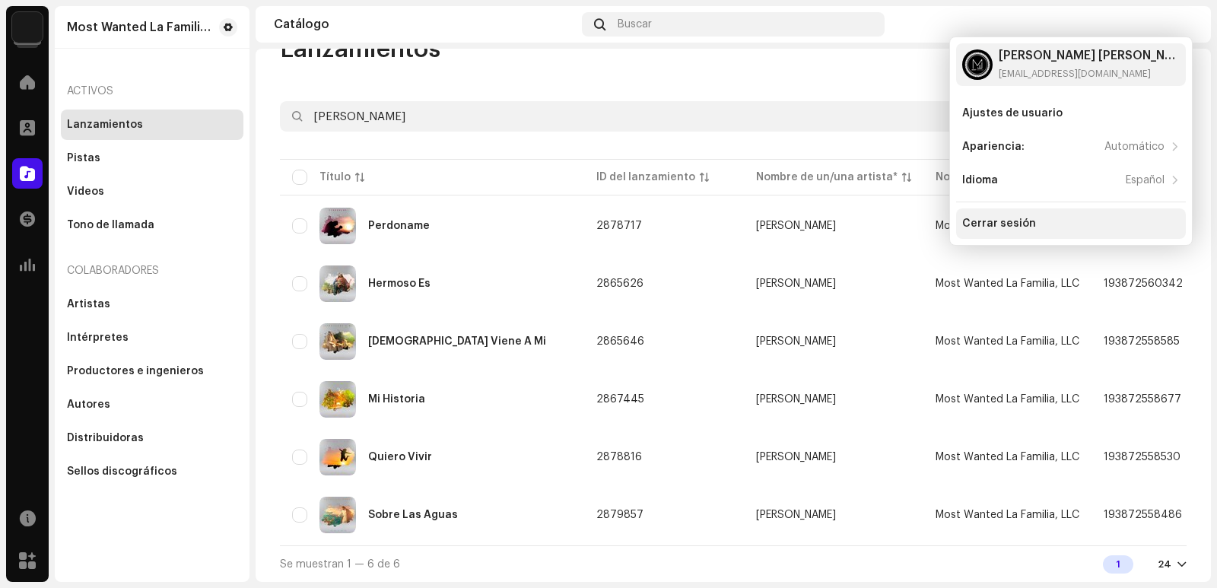
click at [1050, 218] on div "Cerrar sesión" at bounding box center [1071, 224] width 218 height 12
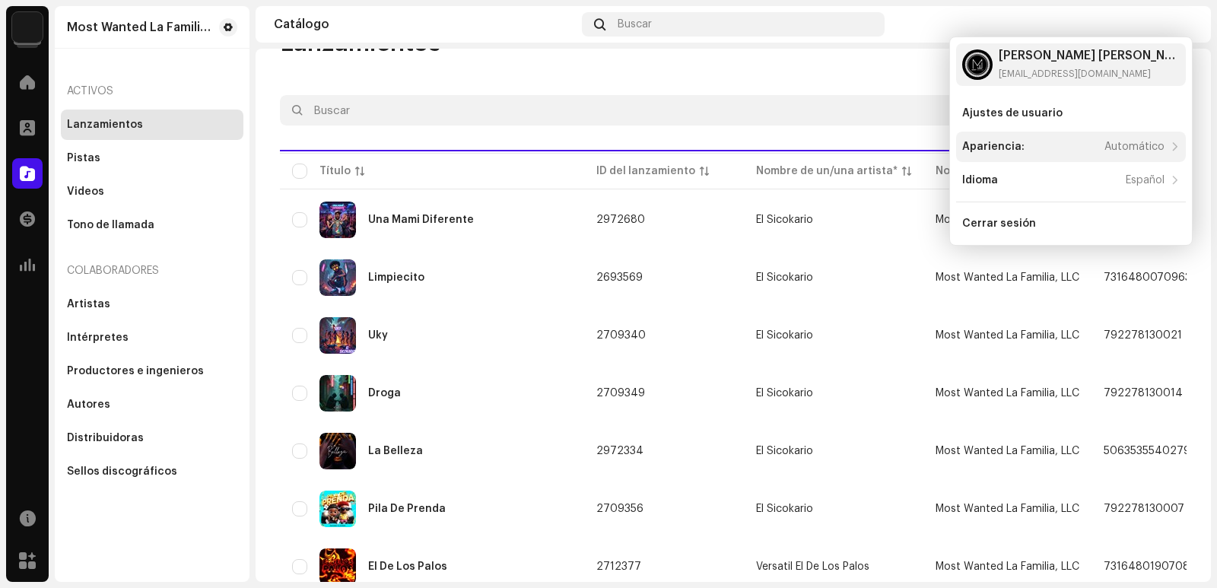
scroll to position [0, 0]
